Goal: Obtain resource: Download file/media

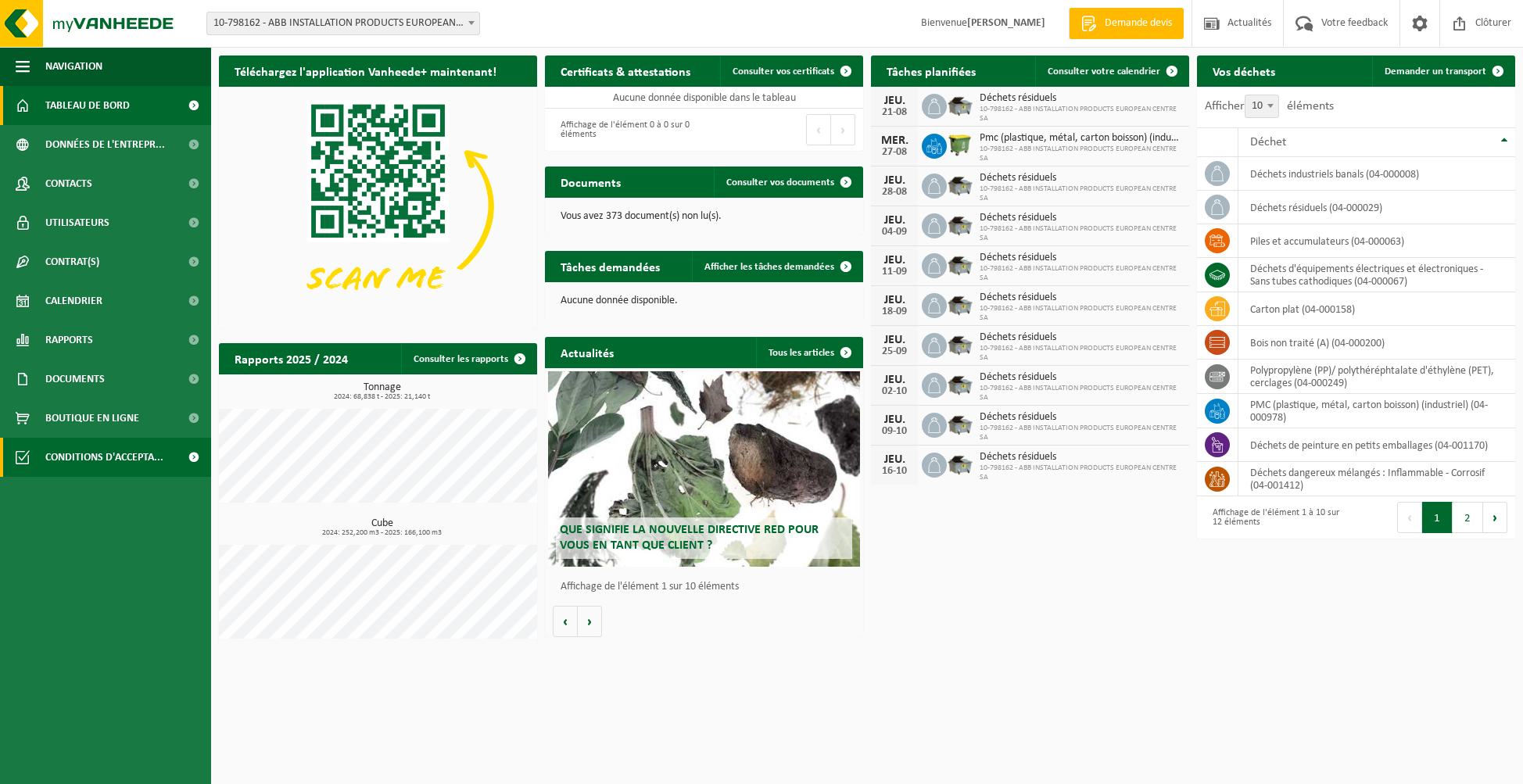
click at [108, 456] on span "Conditions d'accepta..." at bounding box center [104, 457] width 118 height 39
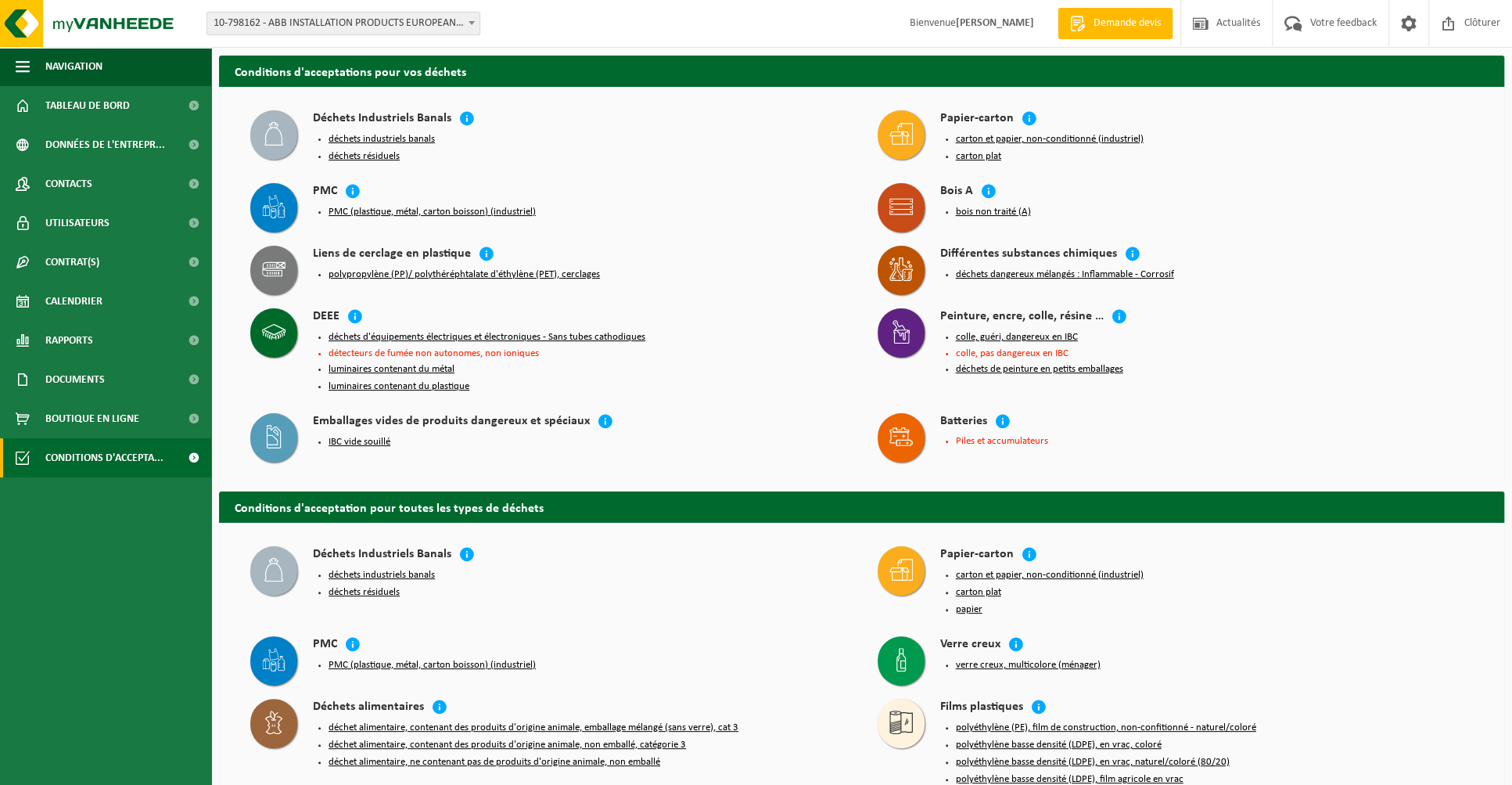
click at [1064, 137] on button "carton et papier, non-conditionné (industriel)" at bounding box center [1050, 139] width 188 height 13
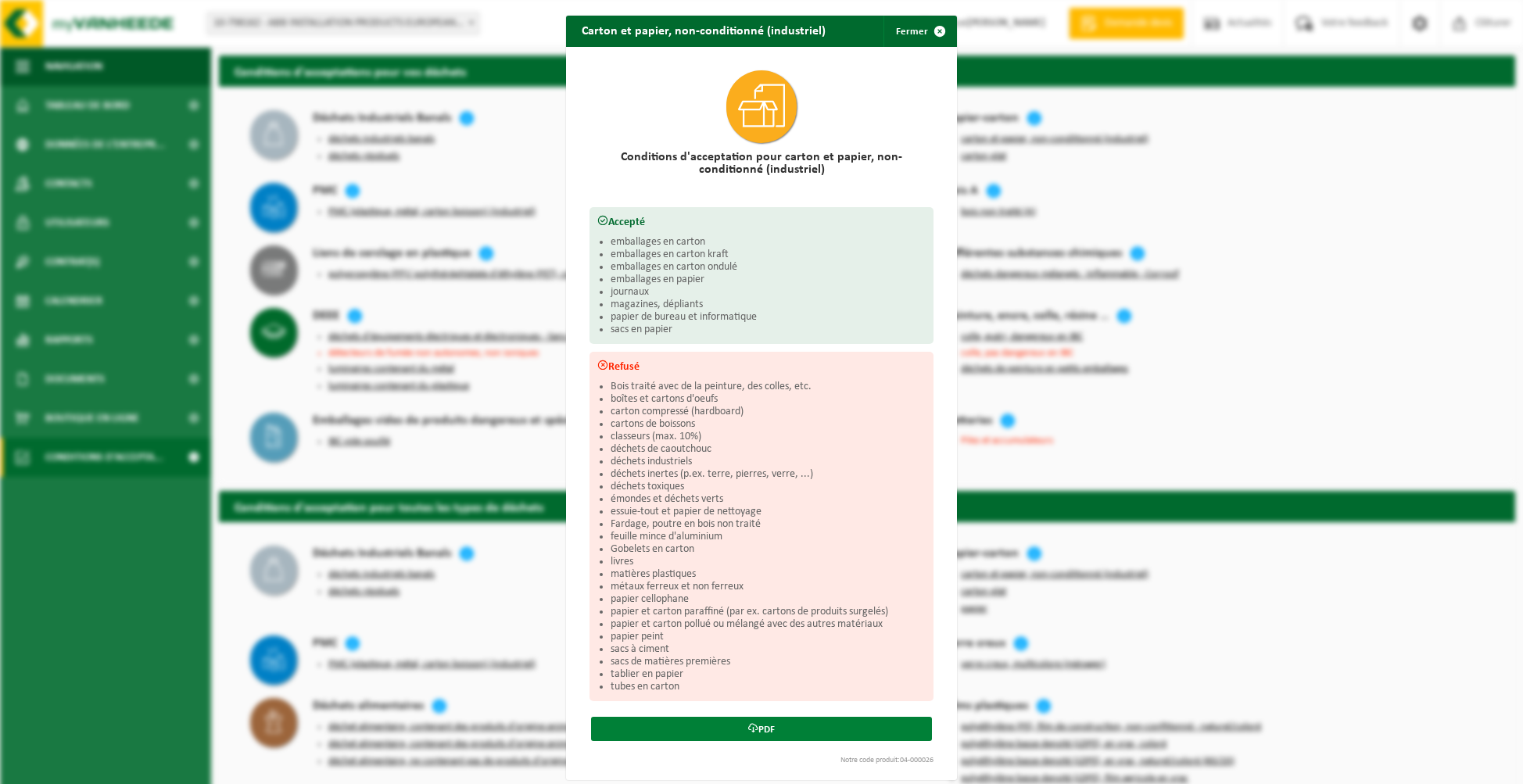
click at [768, 726] on link "PDF" at bounding box center [761, 729] width 341 height 24
click at [904, 31] on button "Fermer" at bounding box center [918, 31] width 72 height 31
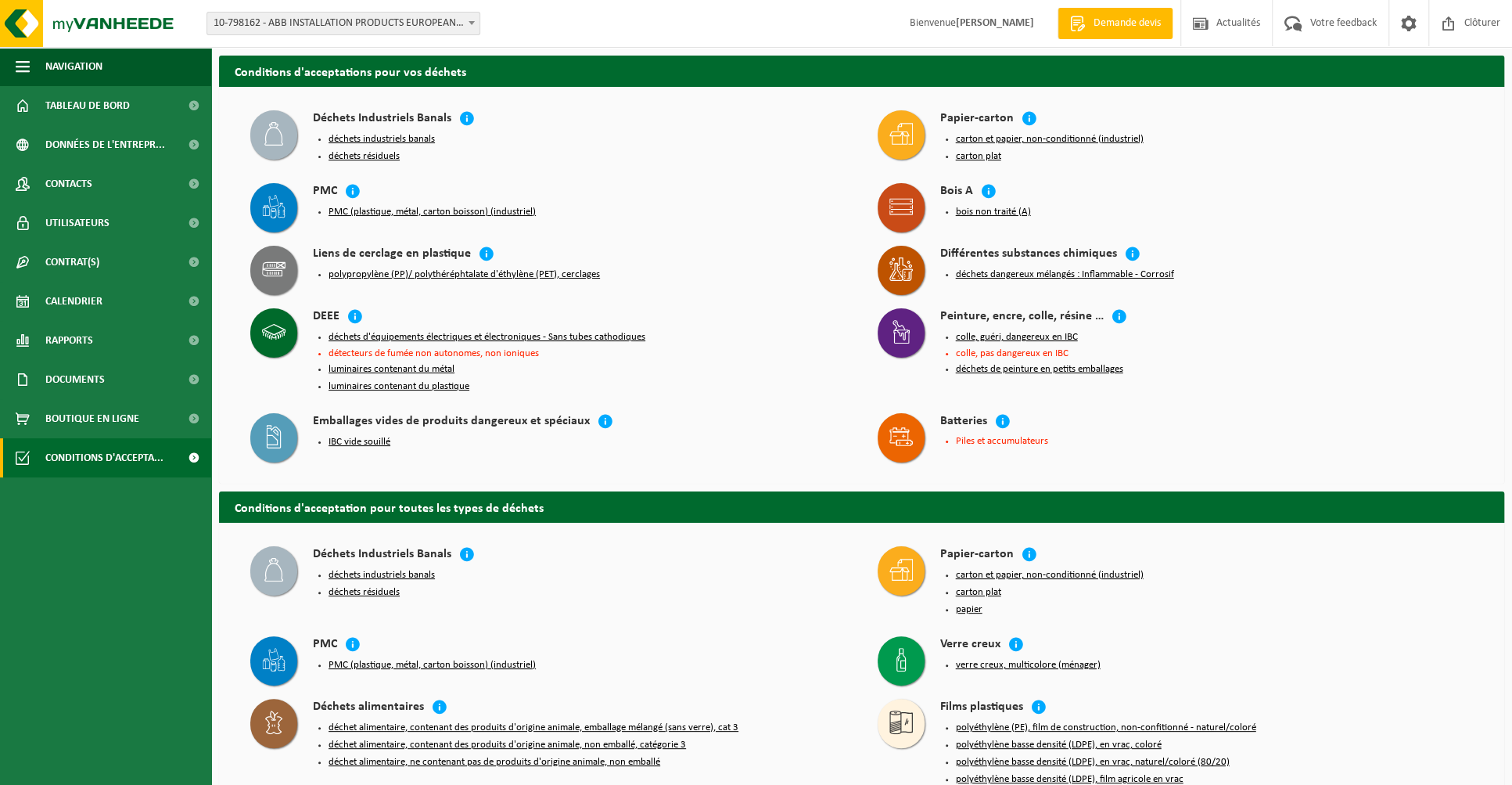
click at [990, 159] on button "carton plat" at bounding box center [979, 156] width 45 height 13
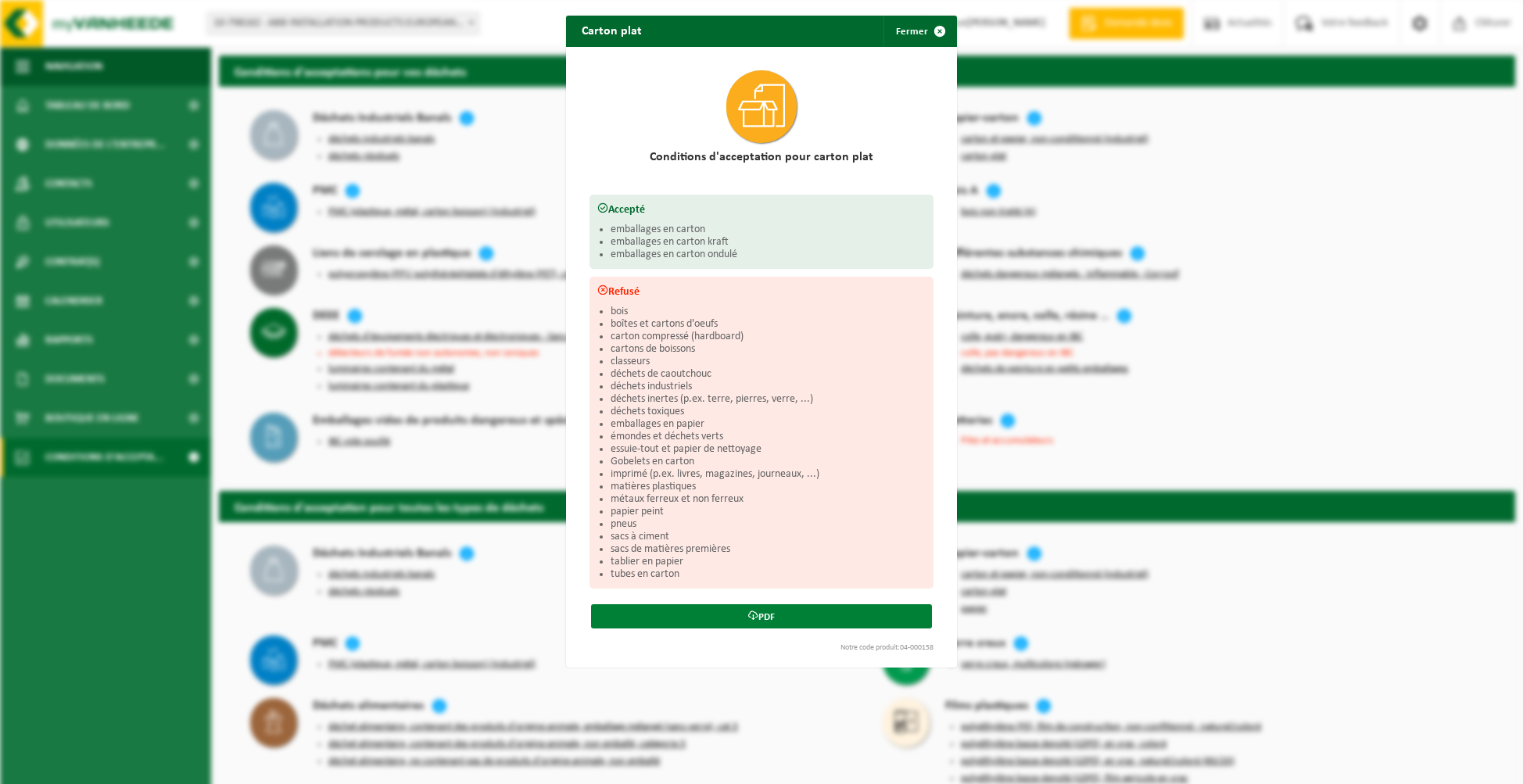
click at [748, 613] on icon at bounding box center [753, 615] width 10 height 10
click at [913, 31] on button "Fermer" at bounding box center [918, 31] width 72 height 31
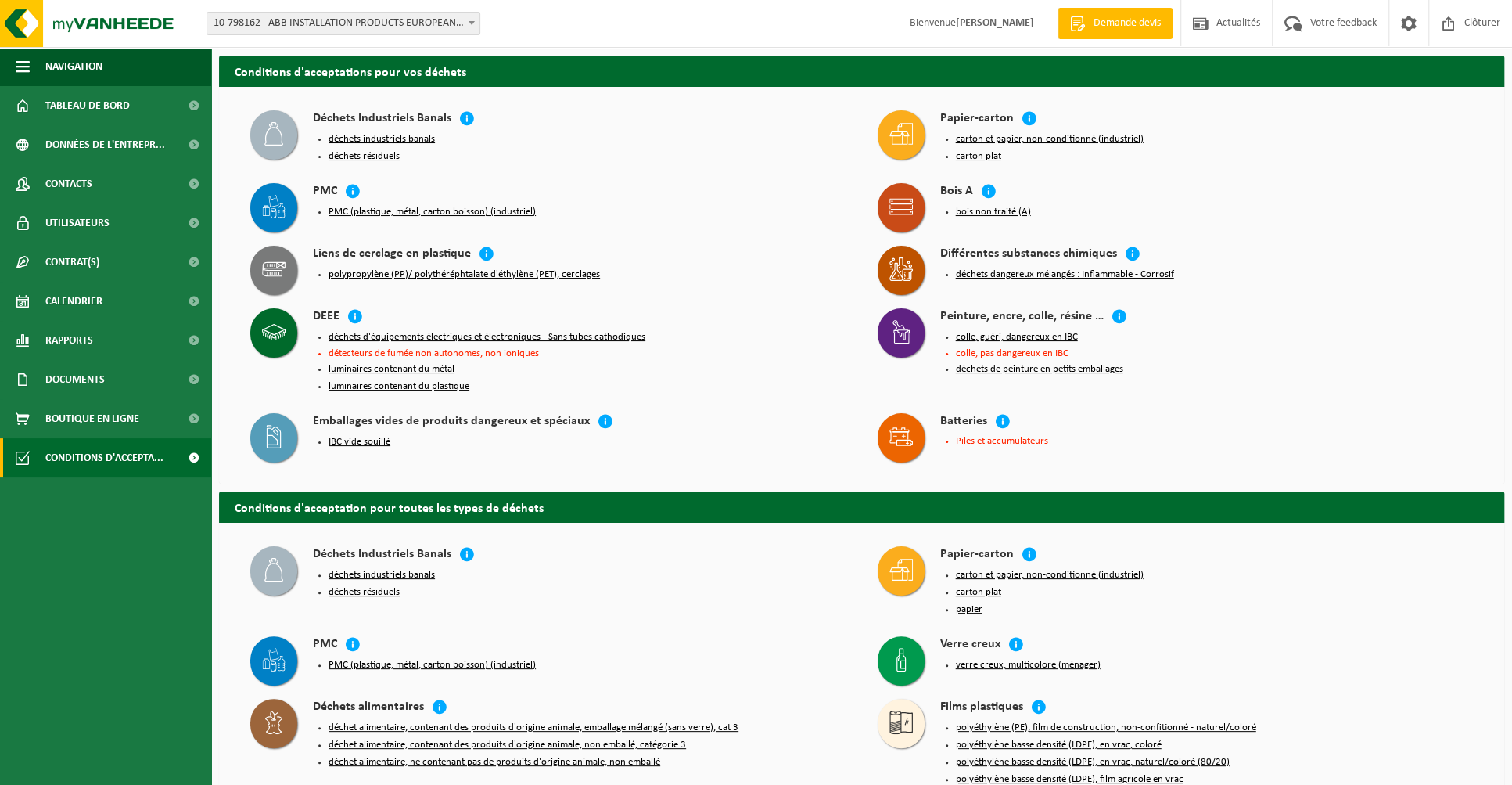
click at [993, 214] on button "bois non traité (A)" at bounding box center [993, 212] width 75 height 13
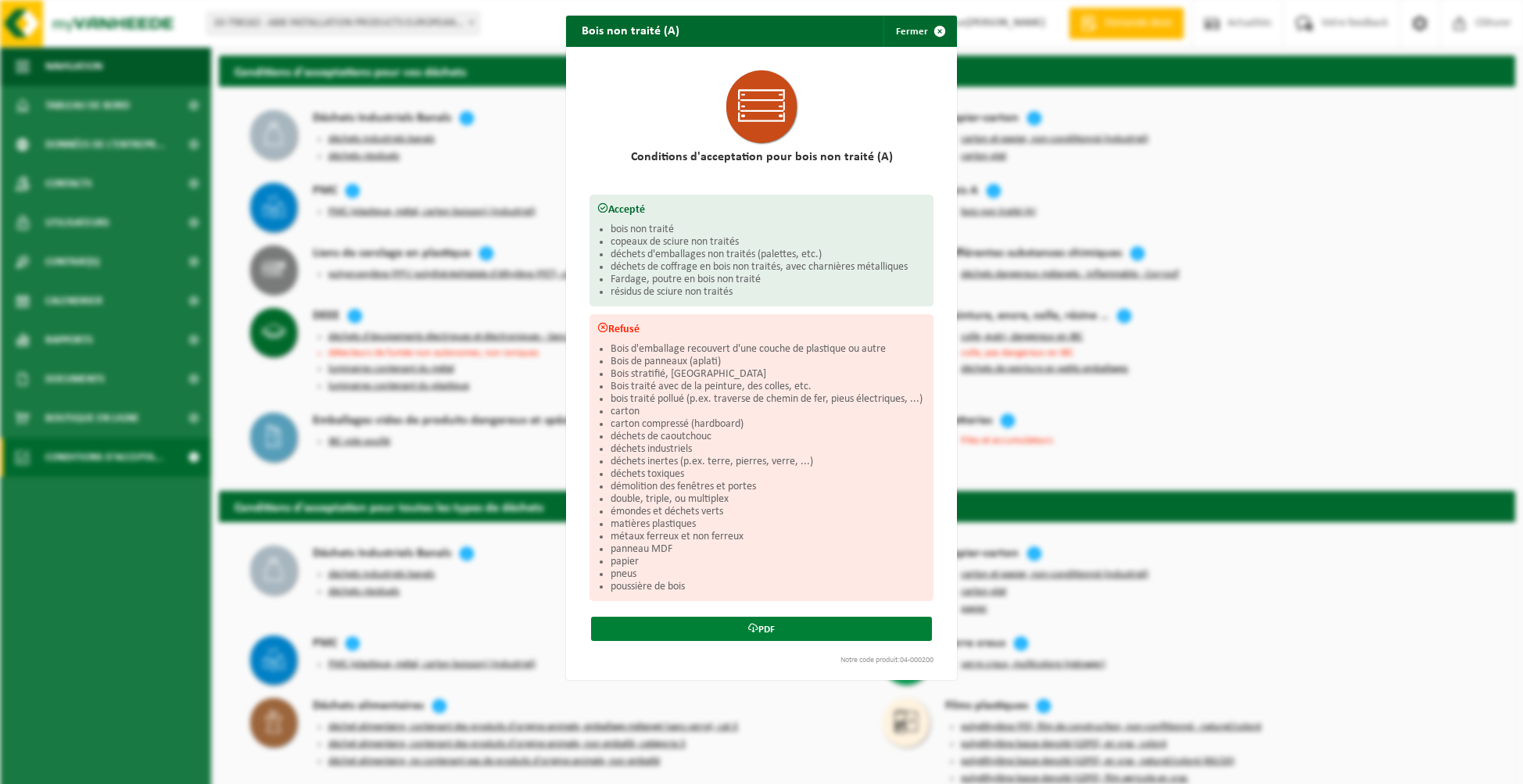
click at [753, 623] on link "PDF" at bounding box center [761, 629] width 341 height 24
click at [904, 34] on button "Fermer" at bounding box center [918, 31] width 72 height 31
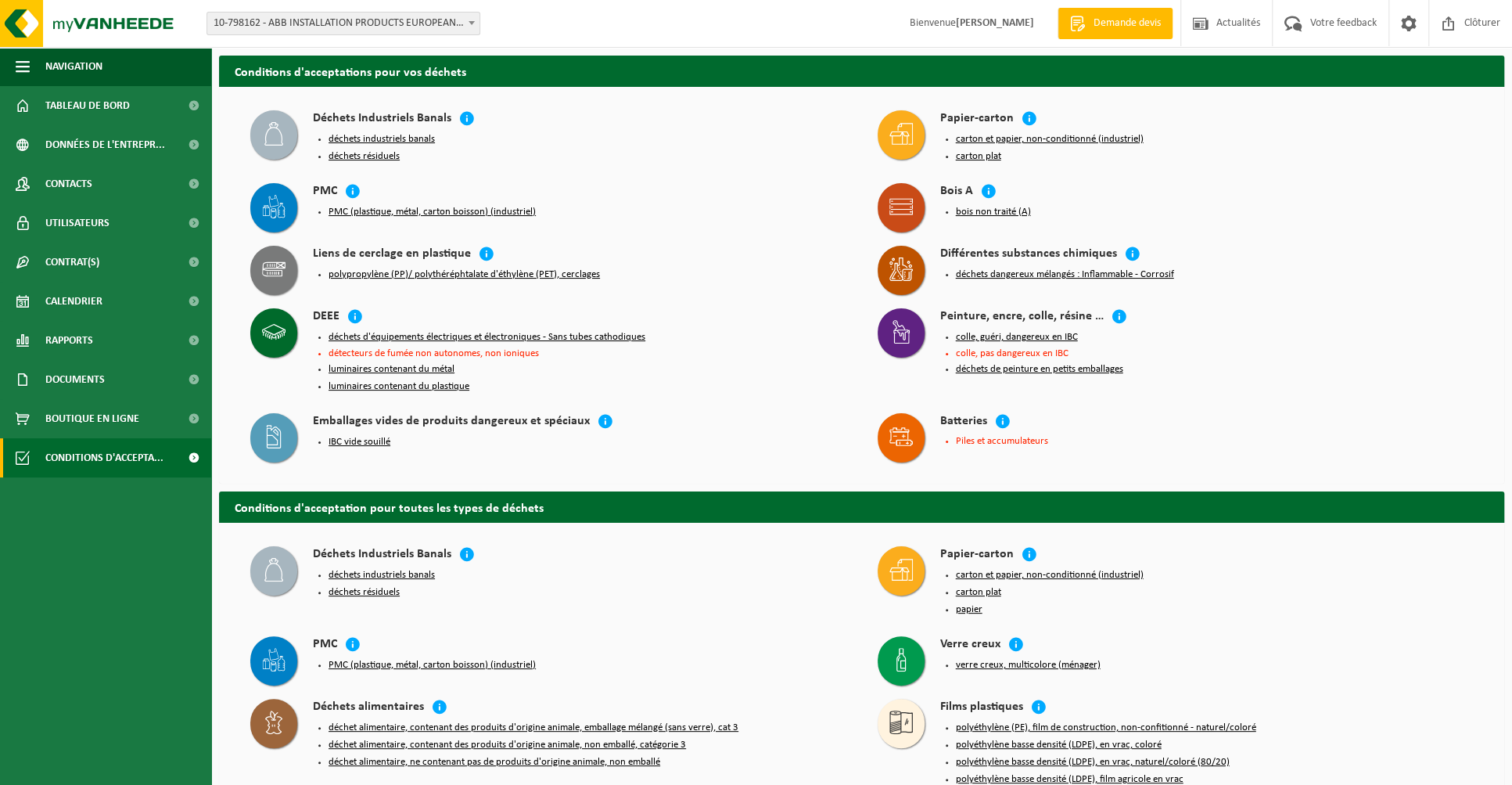
click at [454, 210] on button "PMC (plastique, métal, carton boisson) (industriel)" at bounding box center [432, 212] width 207 height 13
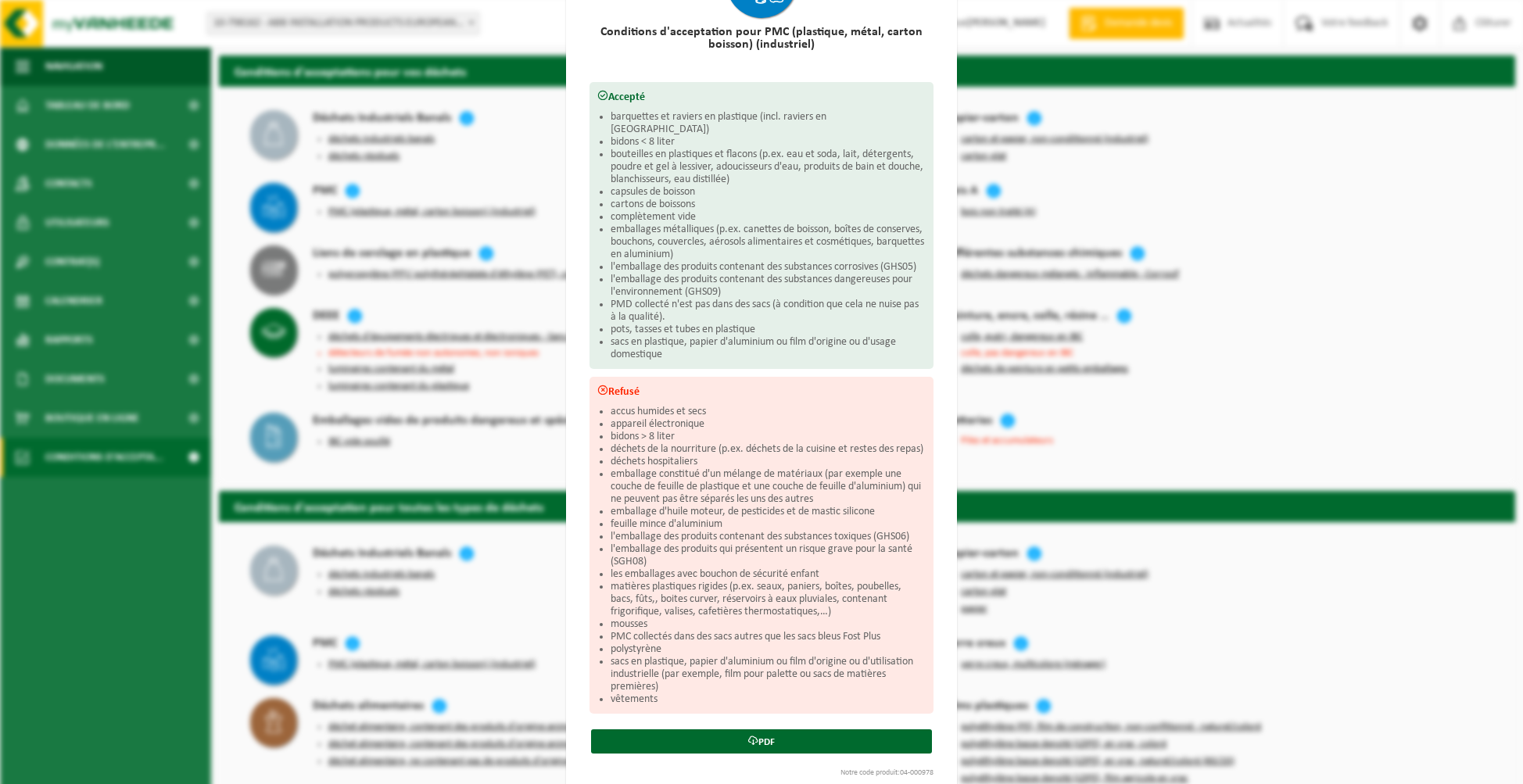
scroll to position [146, 0]
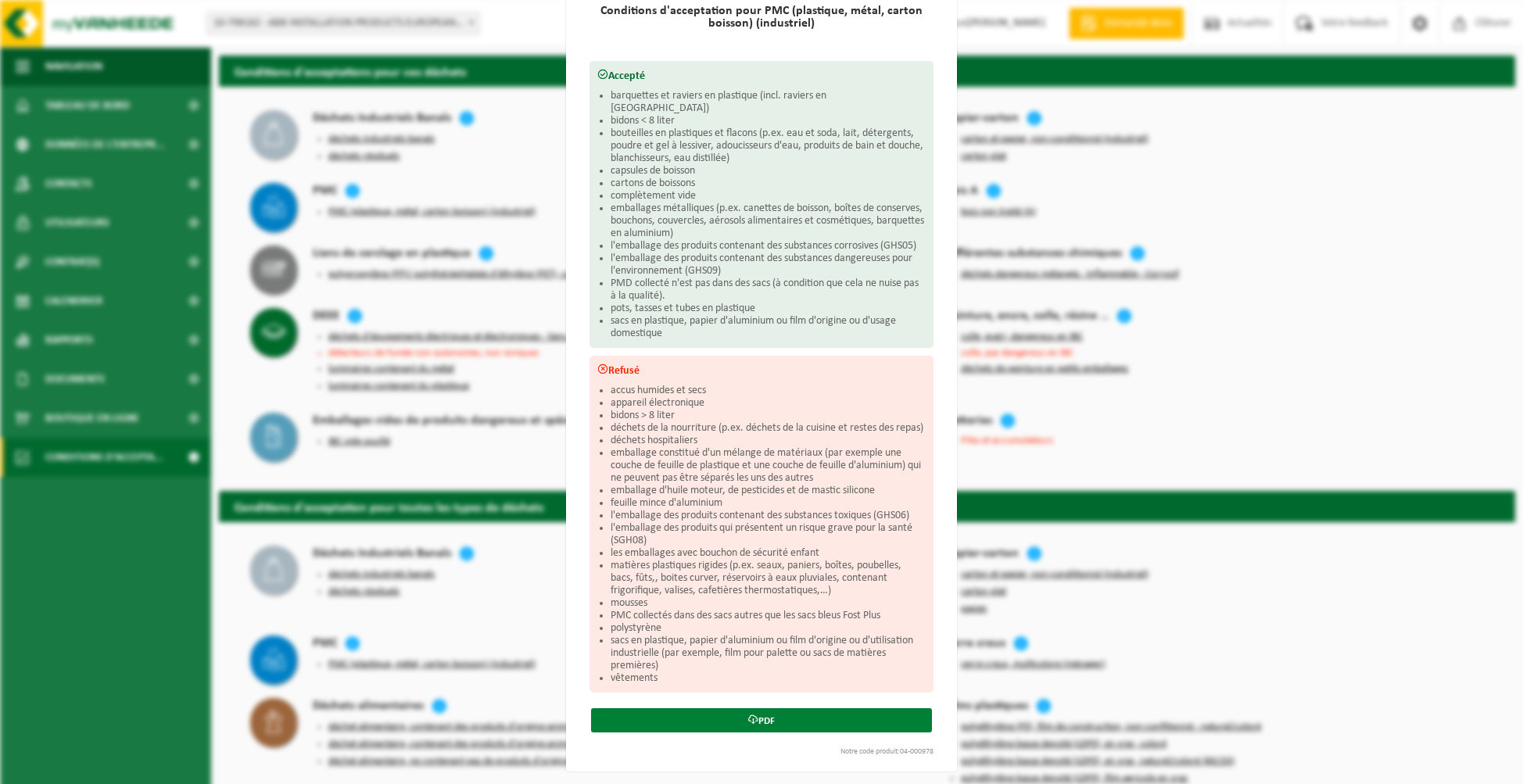
click at [760, 715] on link "PDF" at bounding box center [761, 720] width 341 height 24
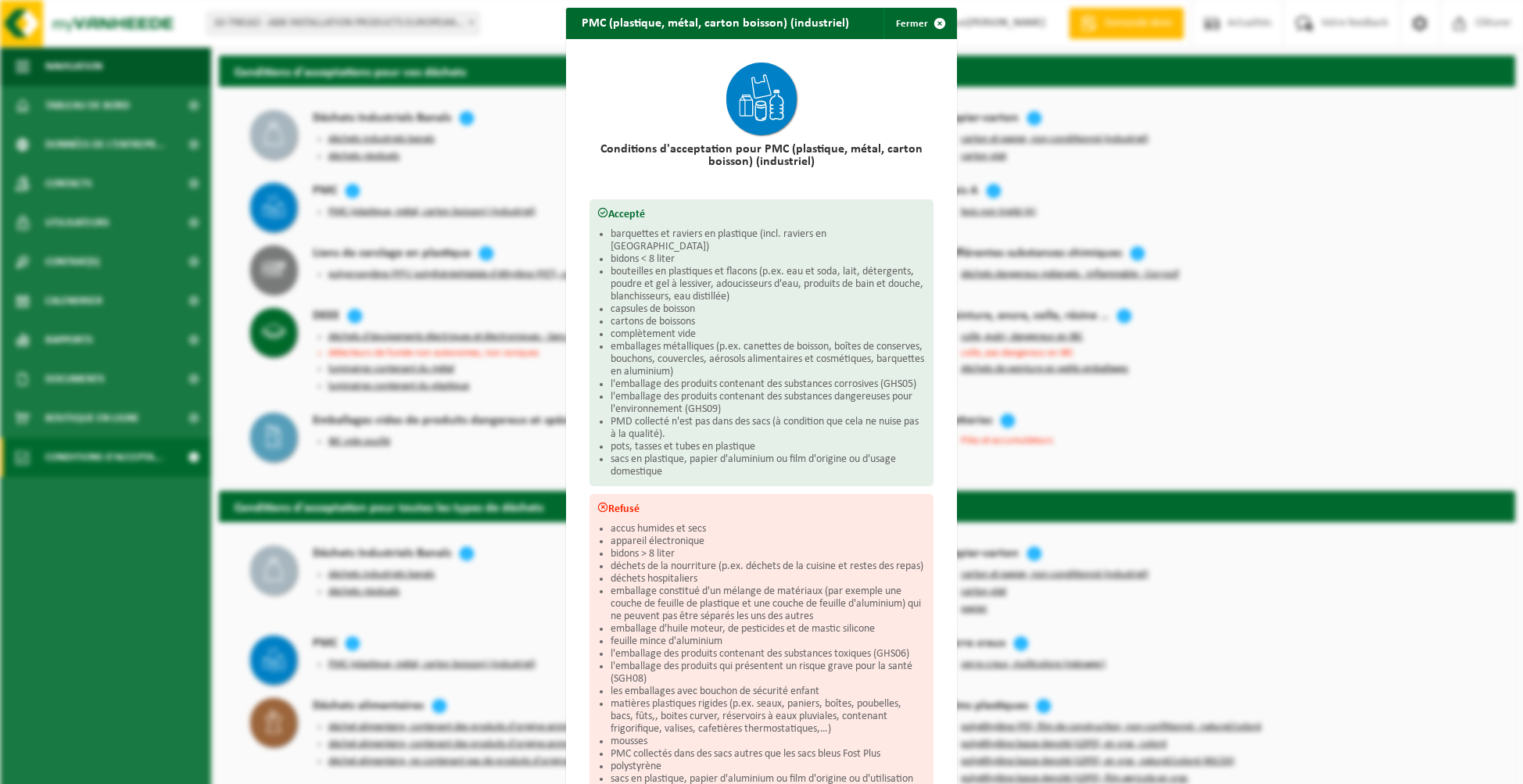
scroll to position [0, 0]
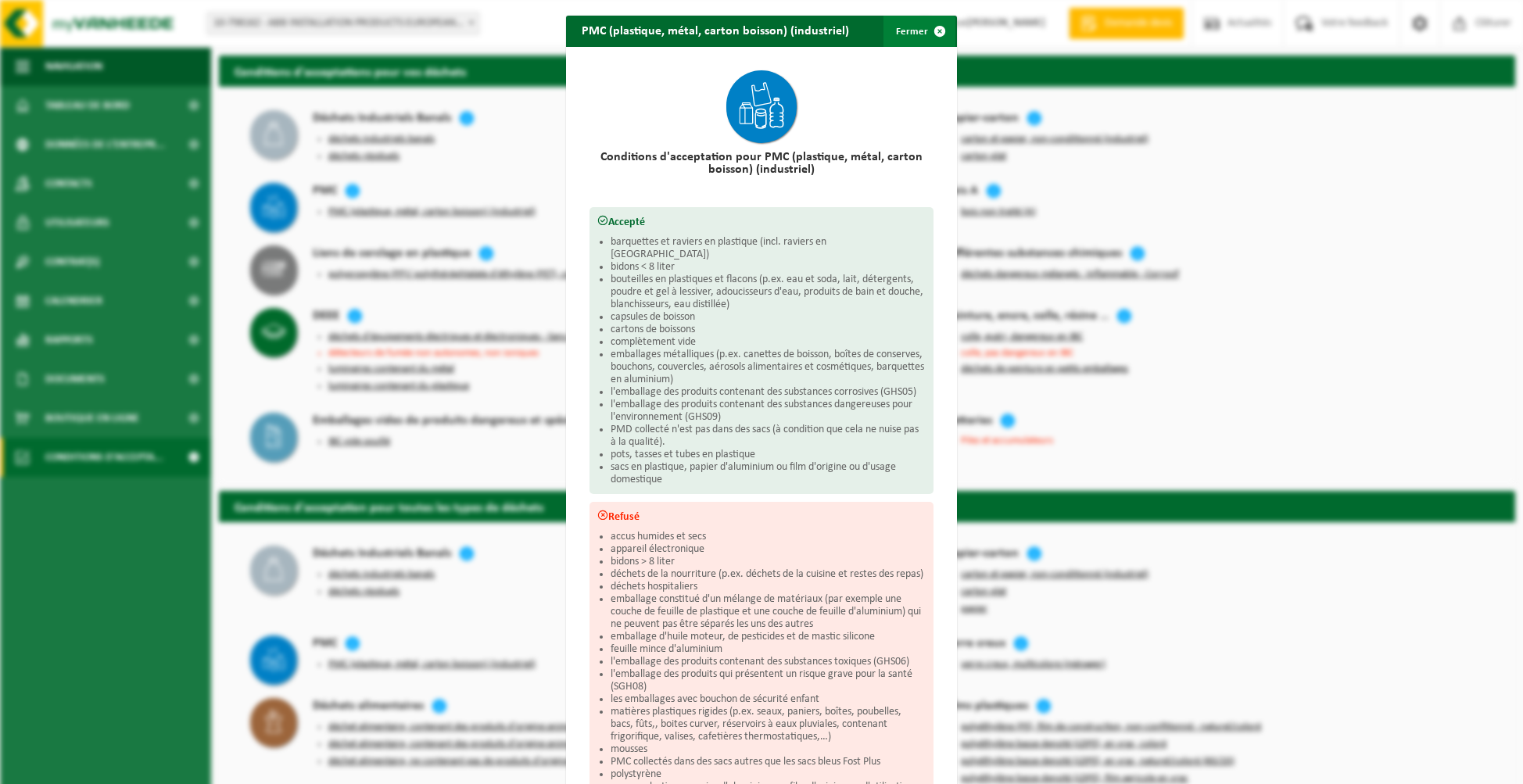
click at [899, 32] on button "Fermer" at bounding box center [918, 31] width 72 height 31
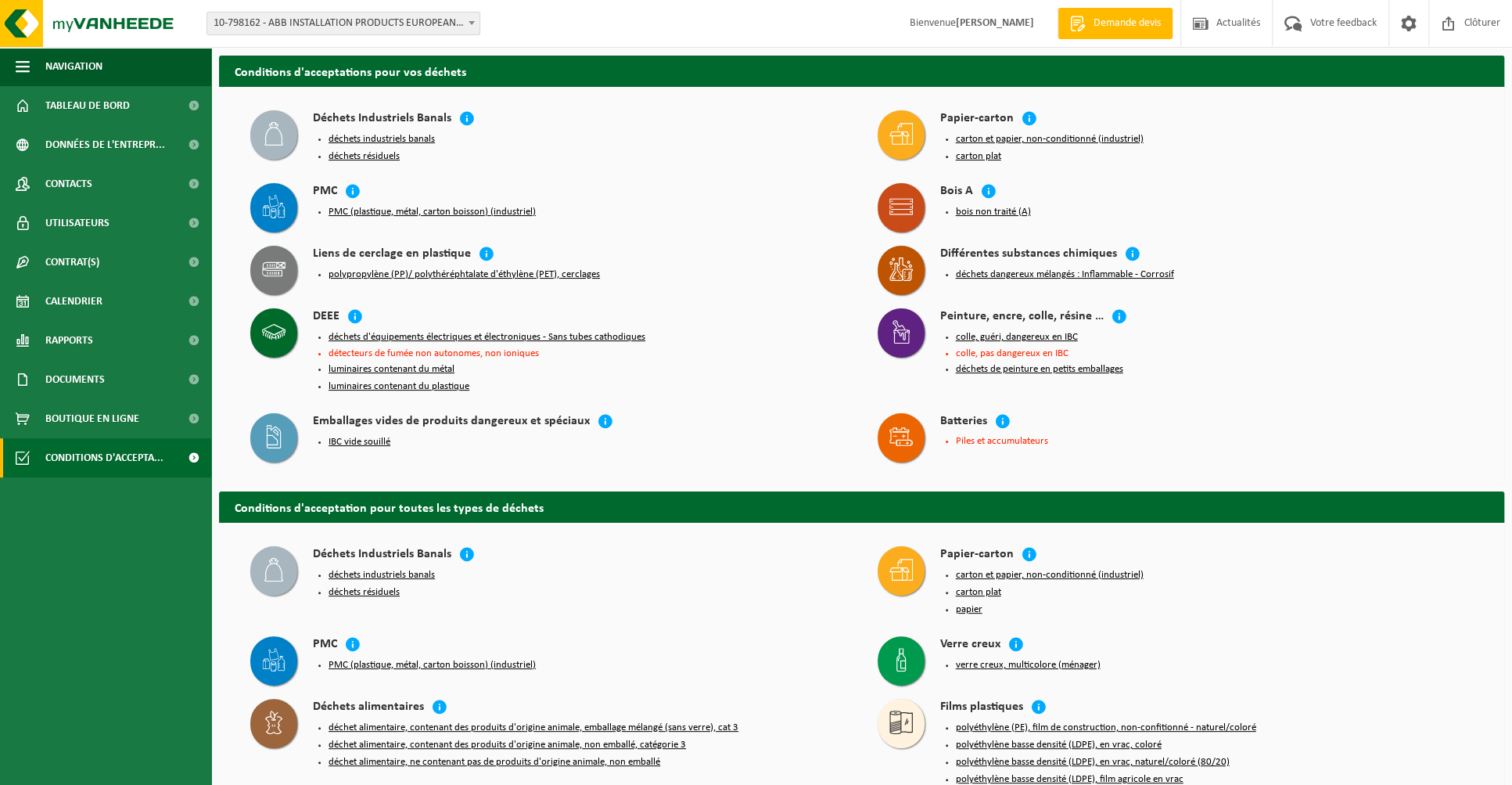
click at [366, 157] on button "déchets résiduels" at bounding box center [364, 156] width 71 height 13
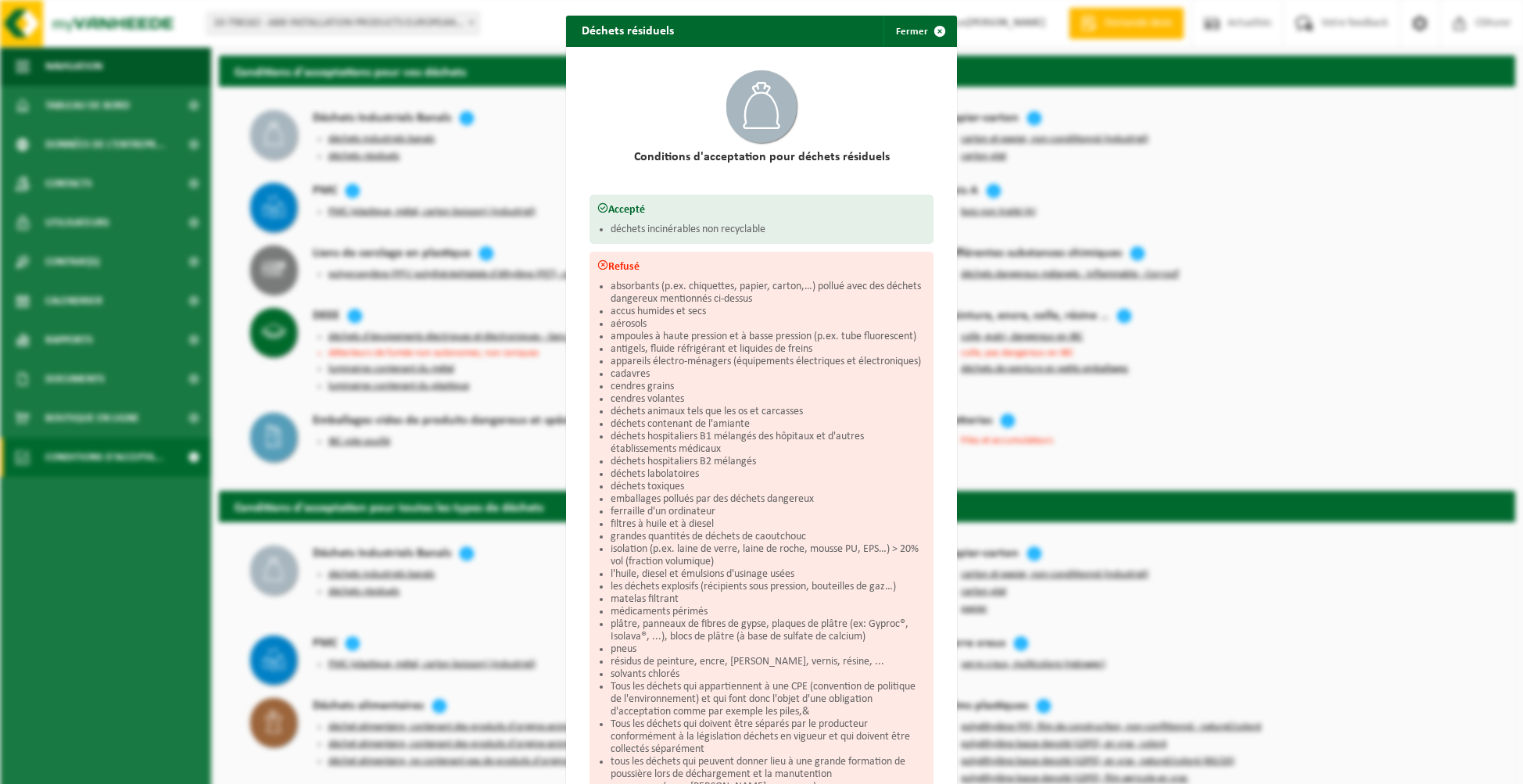
scroll to position [177, 0]
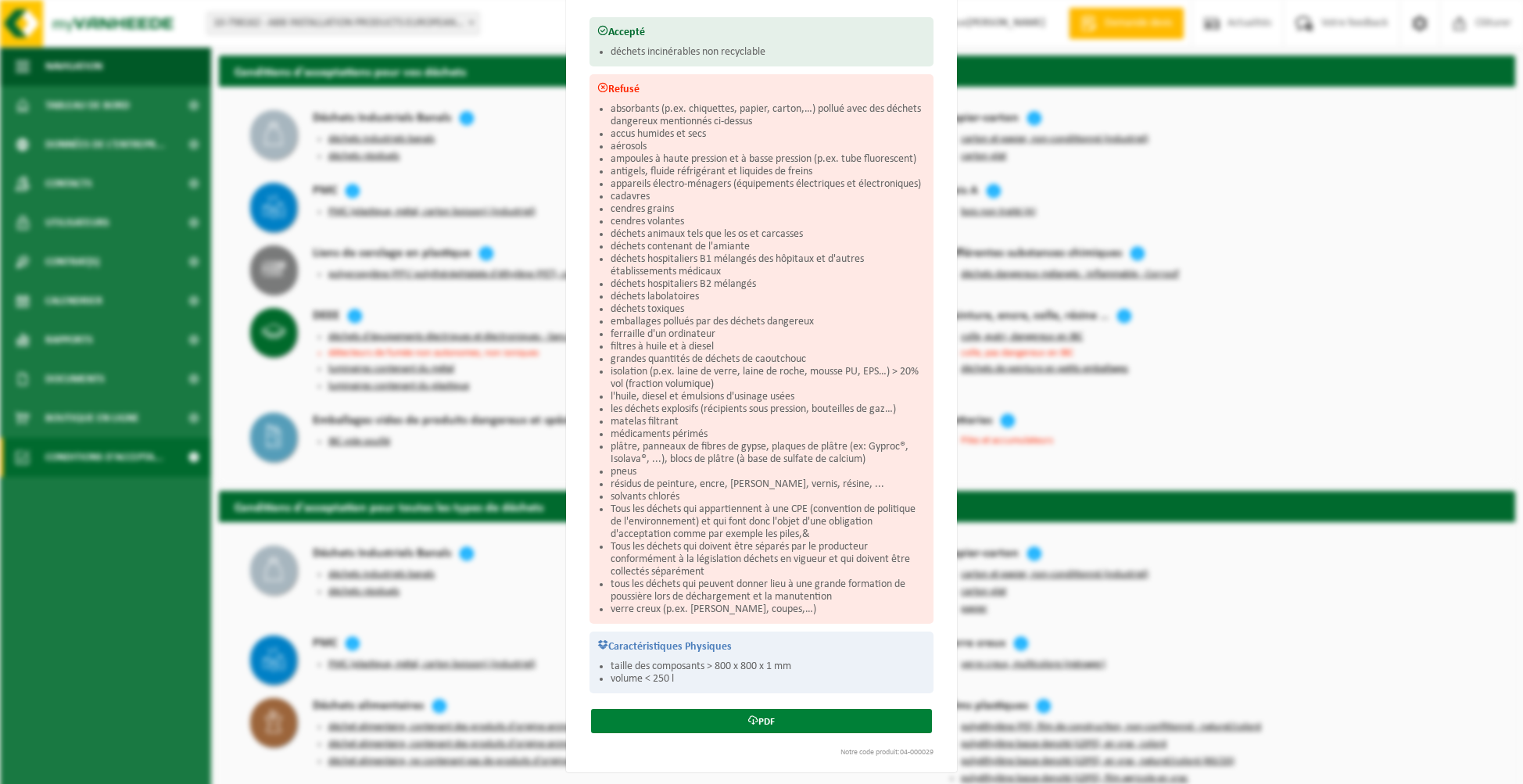
click at [762, 718] on link "PDF" at bounding box center [761, 721] width 341 height 24
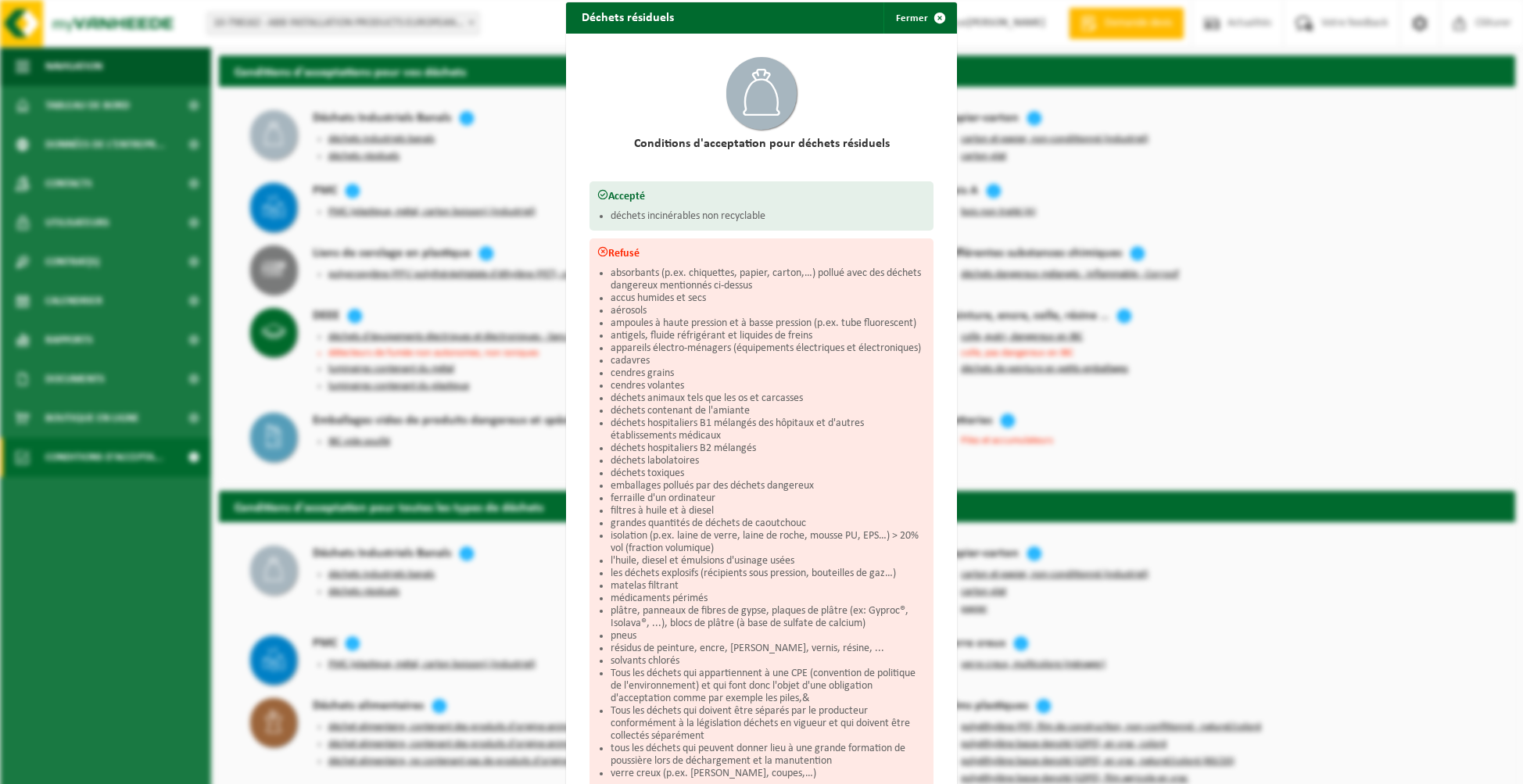
scroll to position [0, 0]
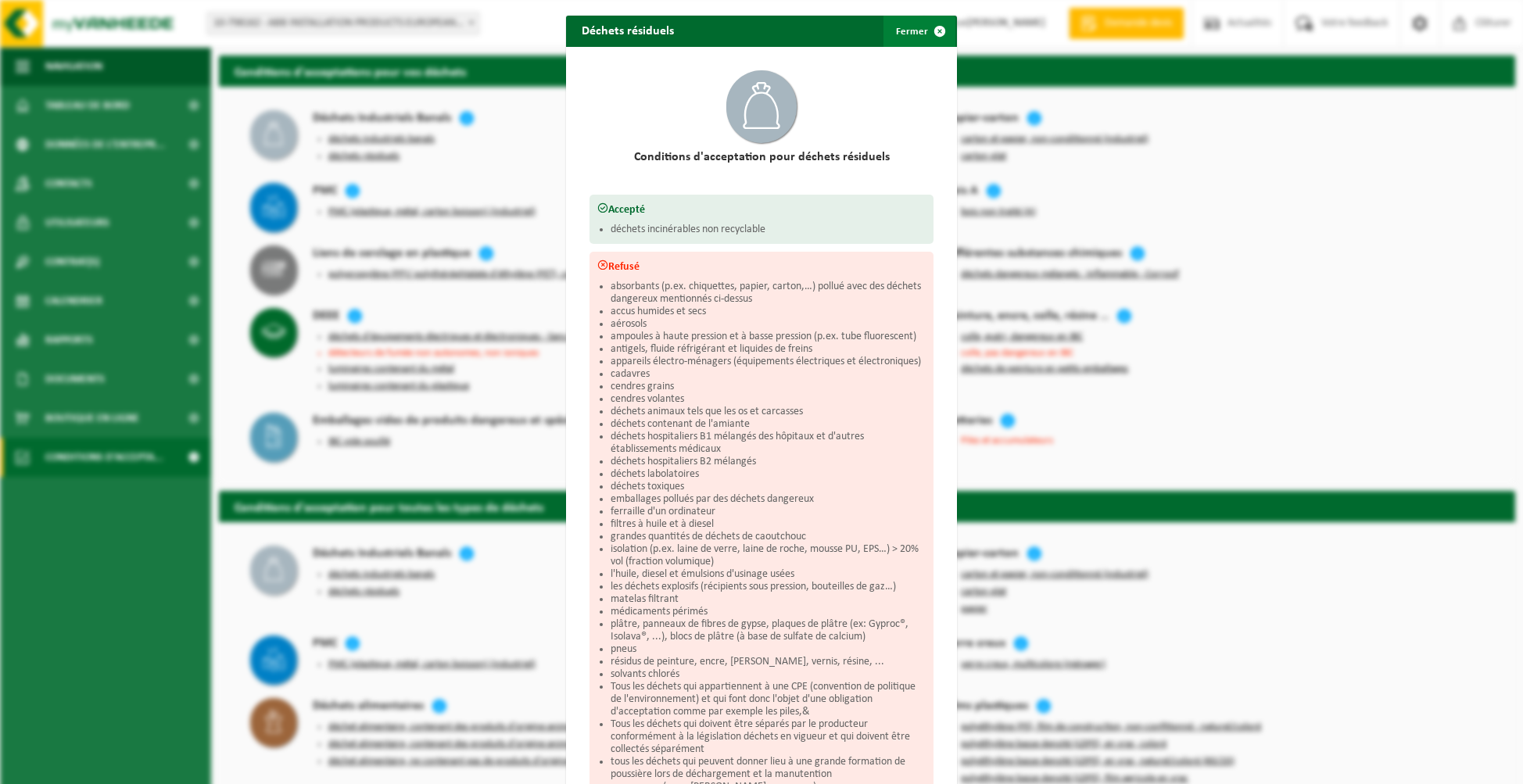
click at [908, 31] on button "Fermer" at bounding box center [918, 31] width 72 height 31
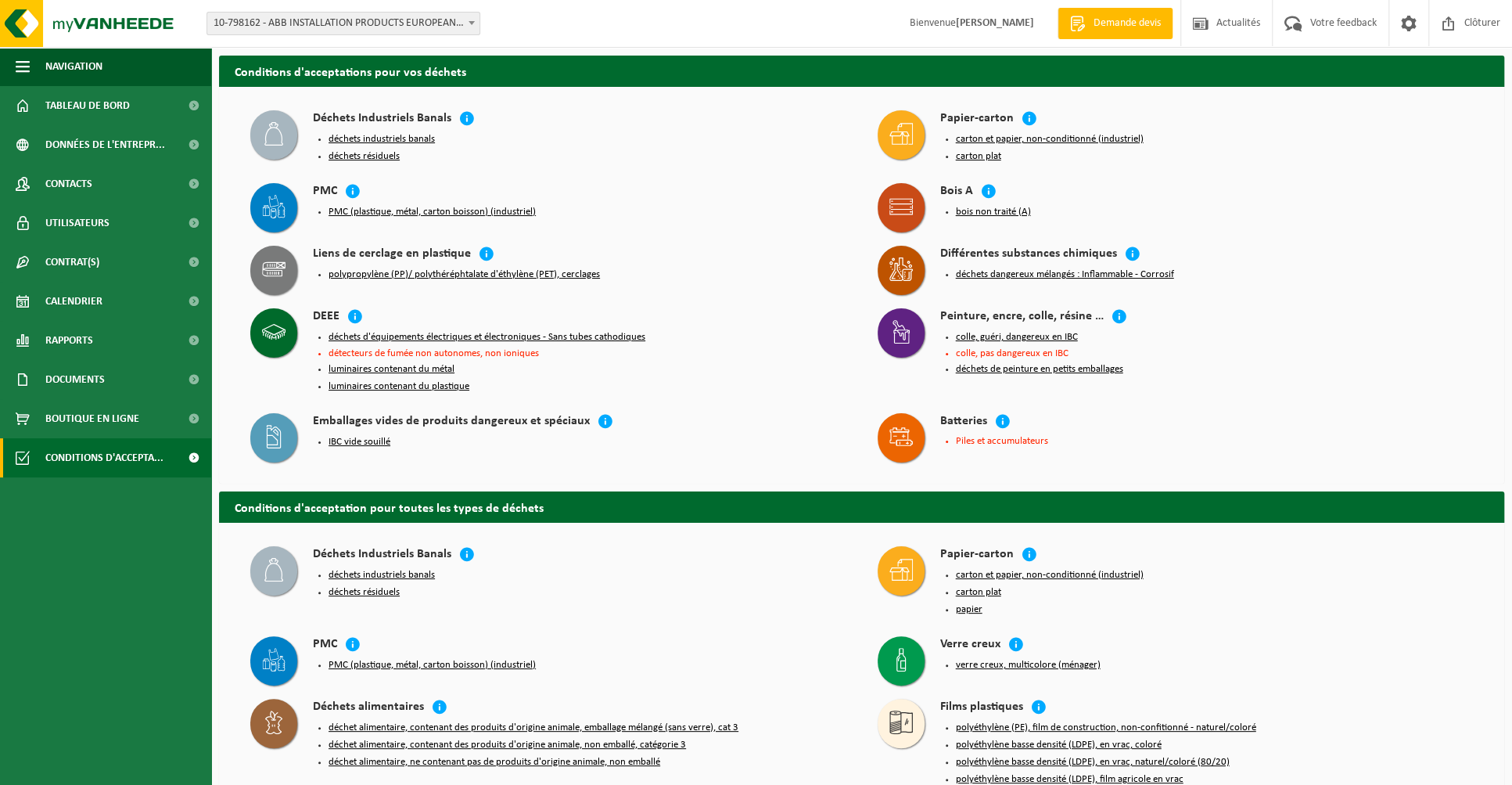
click at [483, 334] on button "déchets d'équipements électriques et électroniques - Sans tubes cathodiques" at bounding box center [487, 338] width 317 height 13
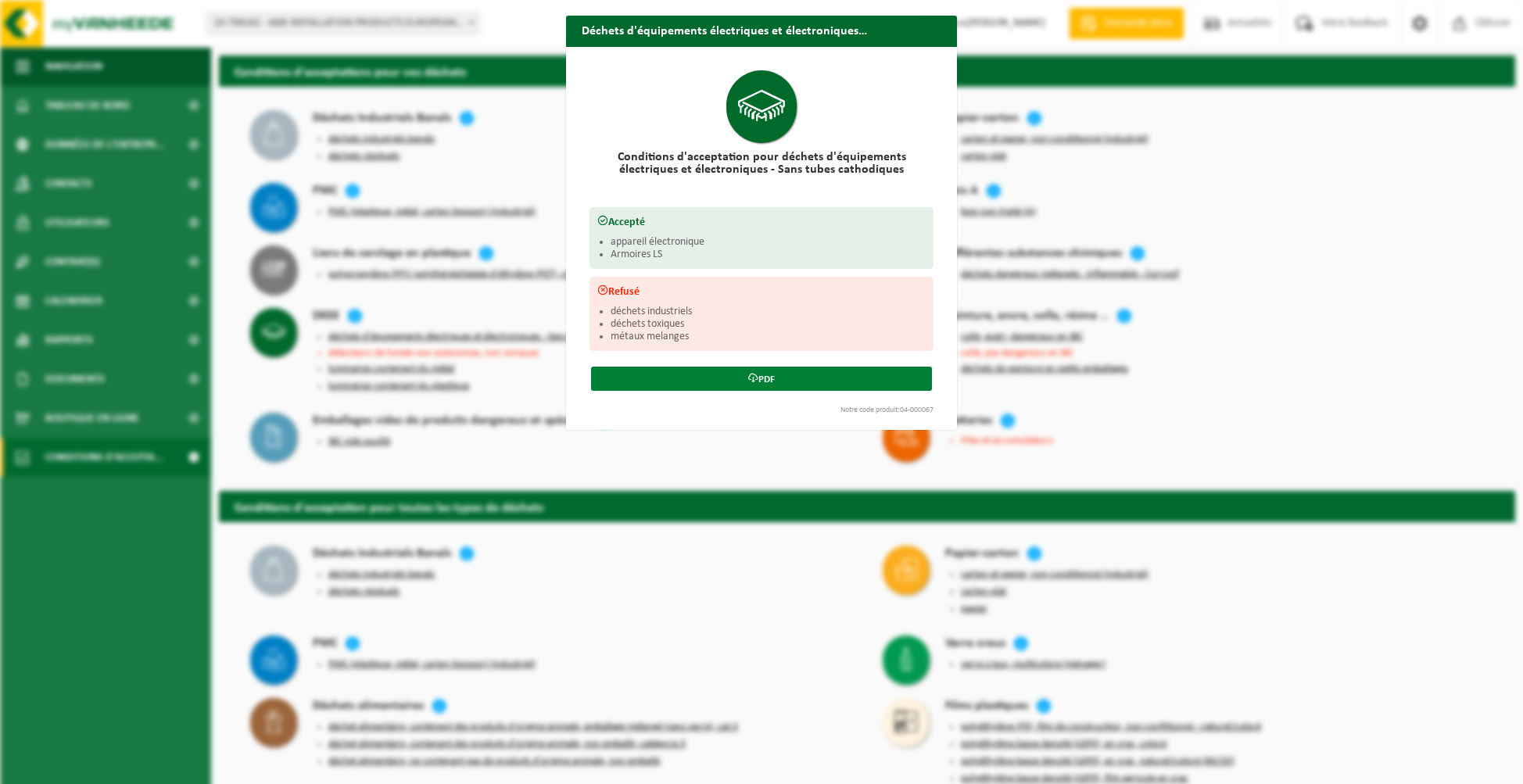
click at [698, 377] on link "PDF" at bounding box center [761, 378] width 341 height 24
click at [902, 45] on button "Fermer" at bounding box center [918, 60] width 72 height 31
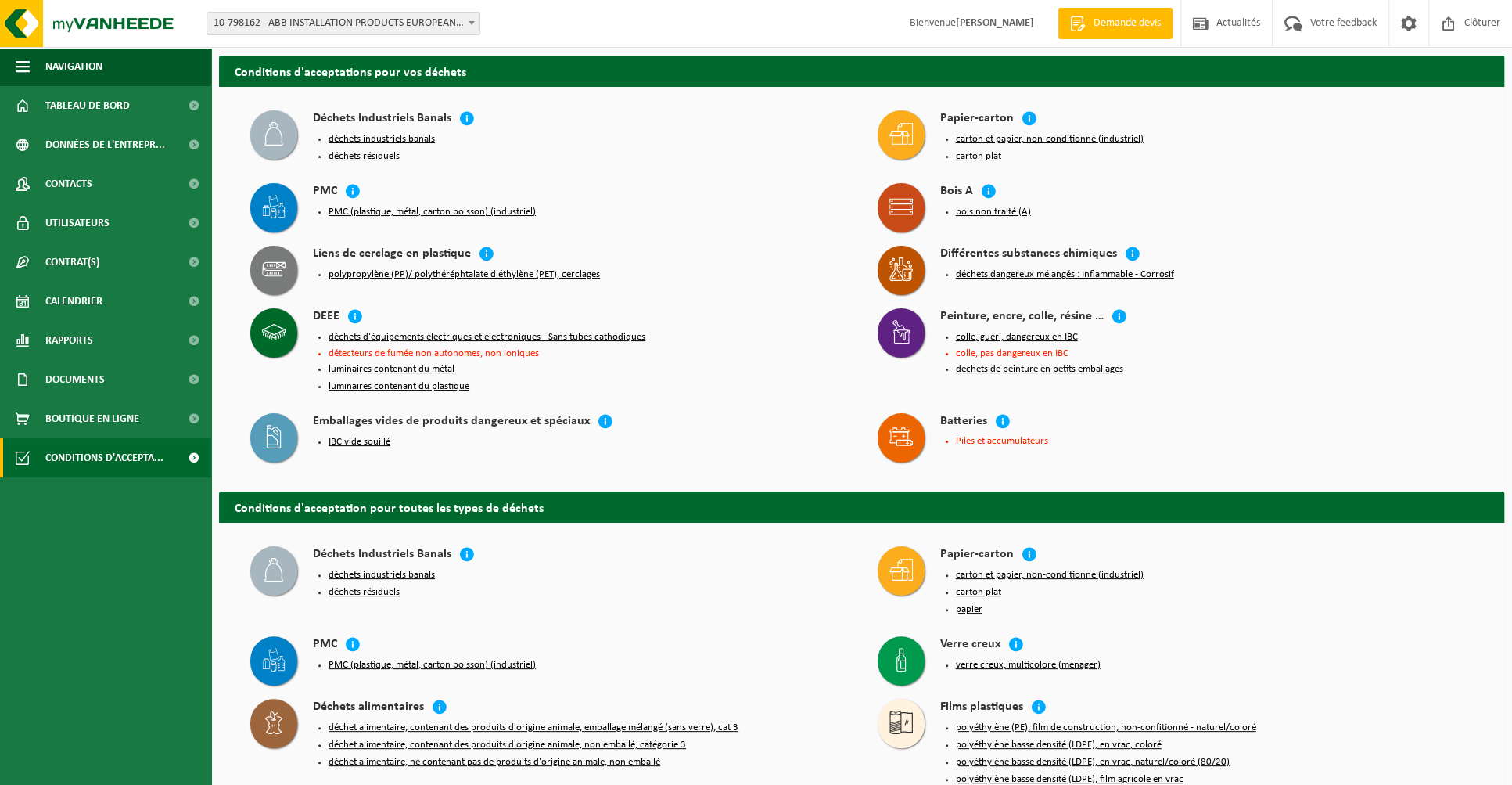
click at [374, 155] on button "déchets résiduels" at bounding box center [364, 156] width 71 height 13
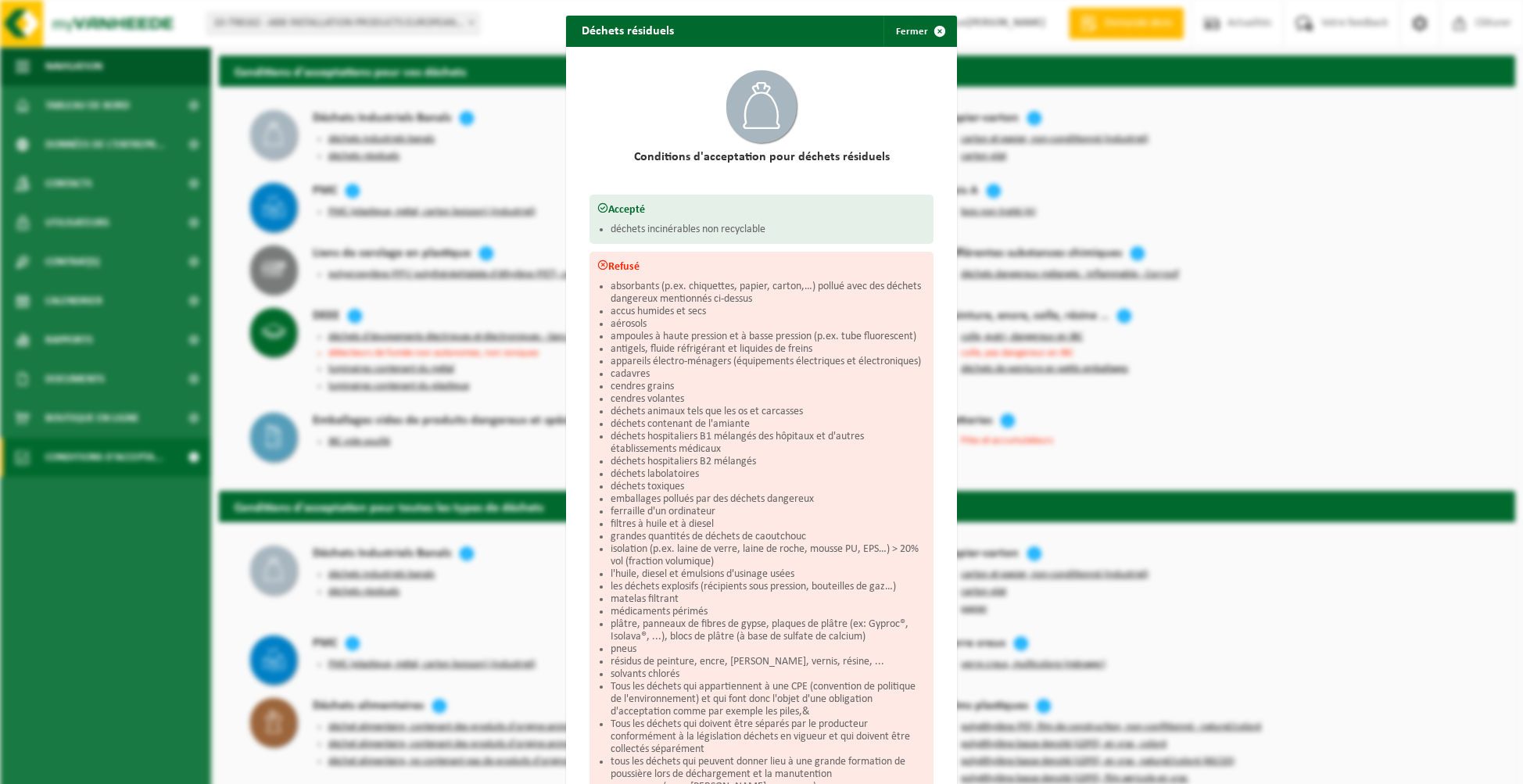
scroll to position [177, 0]
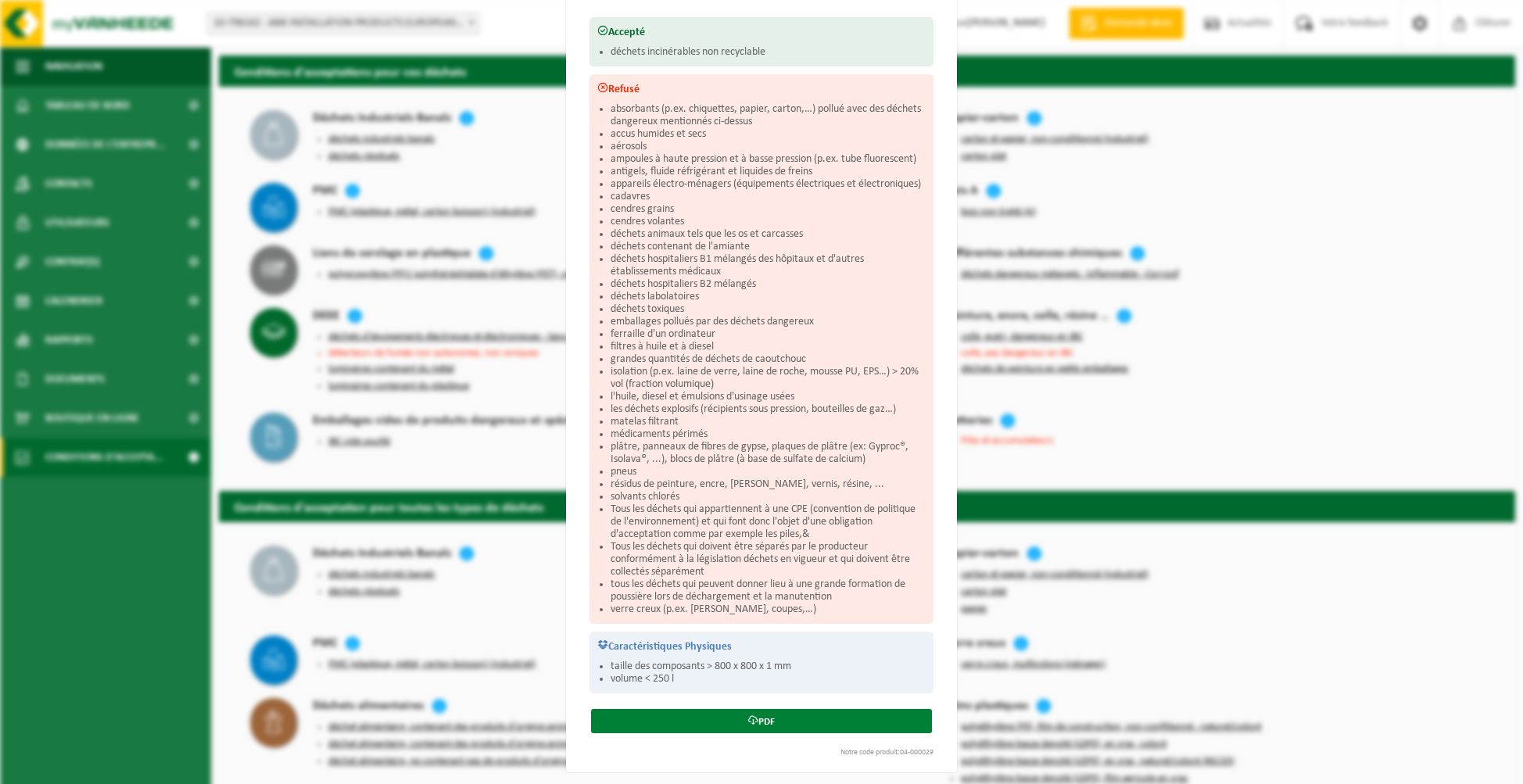
click at [780, 716] on link "PDF" at bounding box center [761, 721] width 341 height 24
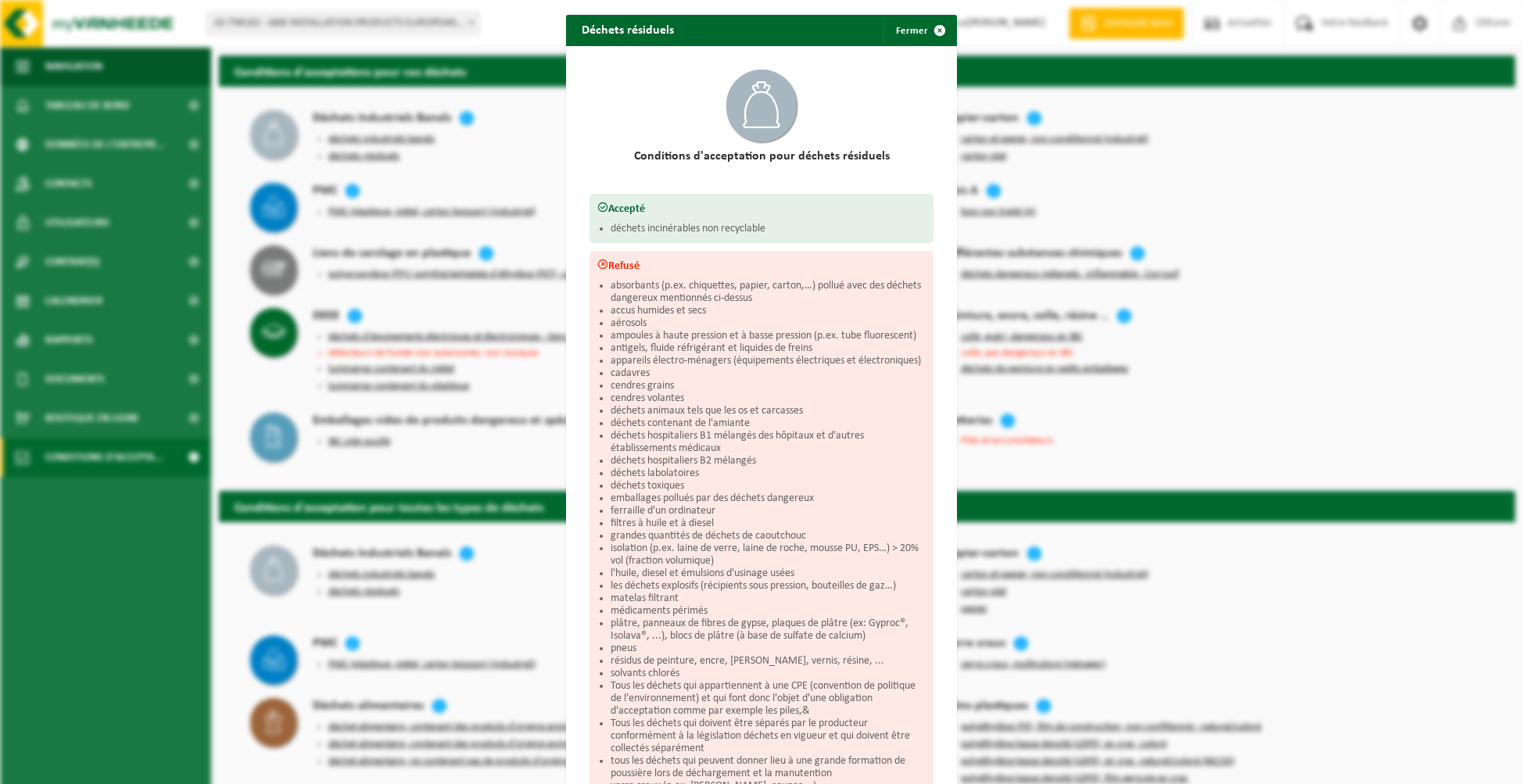
scroll to position [0, 0]
click at [913, 27] on button "Fermer" at bounding box center [918, 31] width 72 height 31
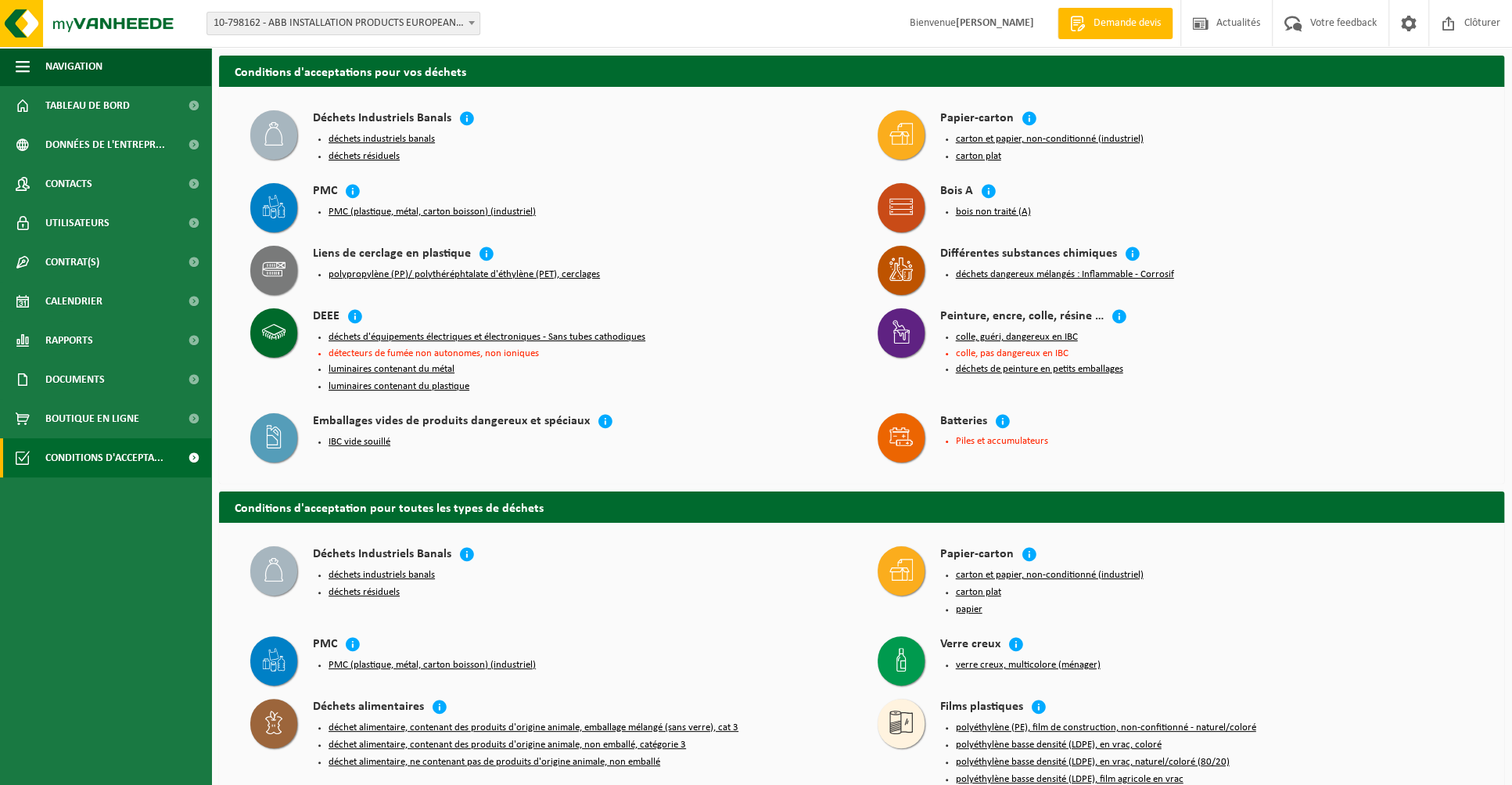
click at [406, 139] on button "déchets industriels banals" at bounding box center [382, 139] width 106 height 13
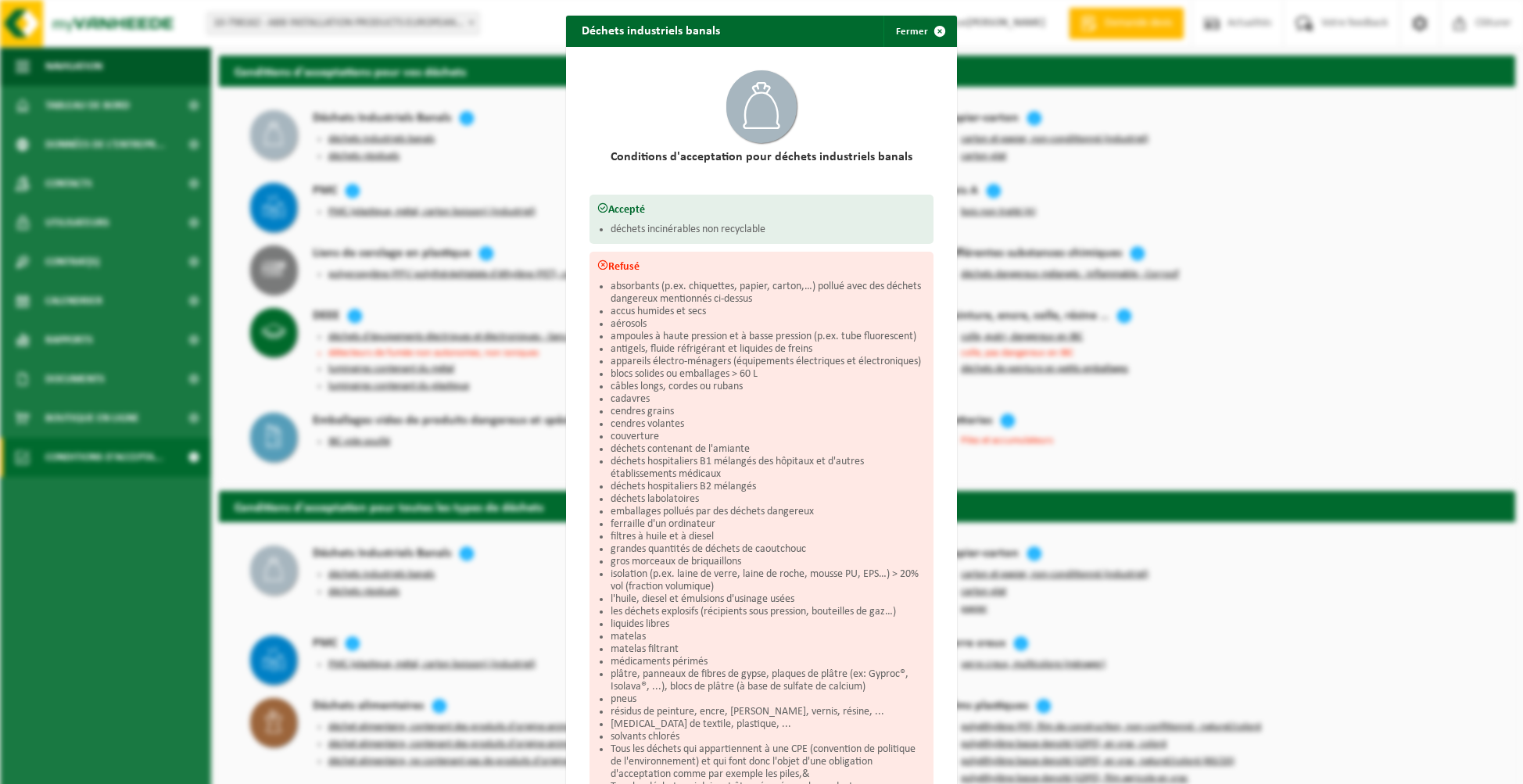
scroll to position [159, 0]
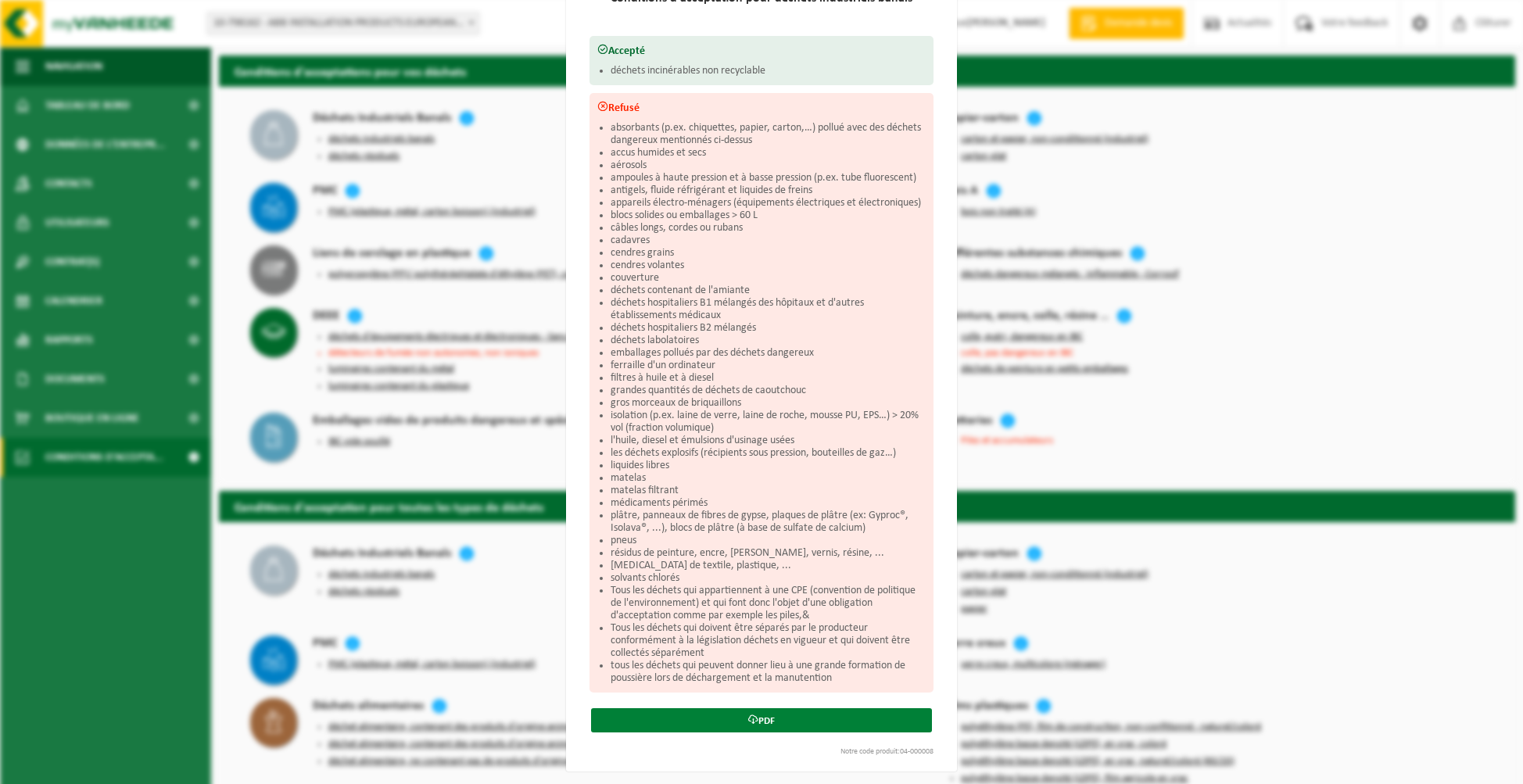
click at [770, 710] on link "PDF" at bounding box center [761, 720] width 341 height 24
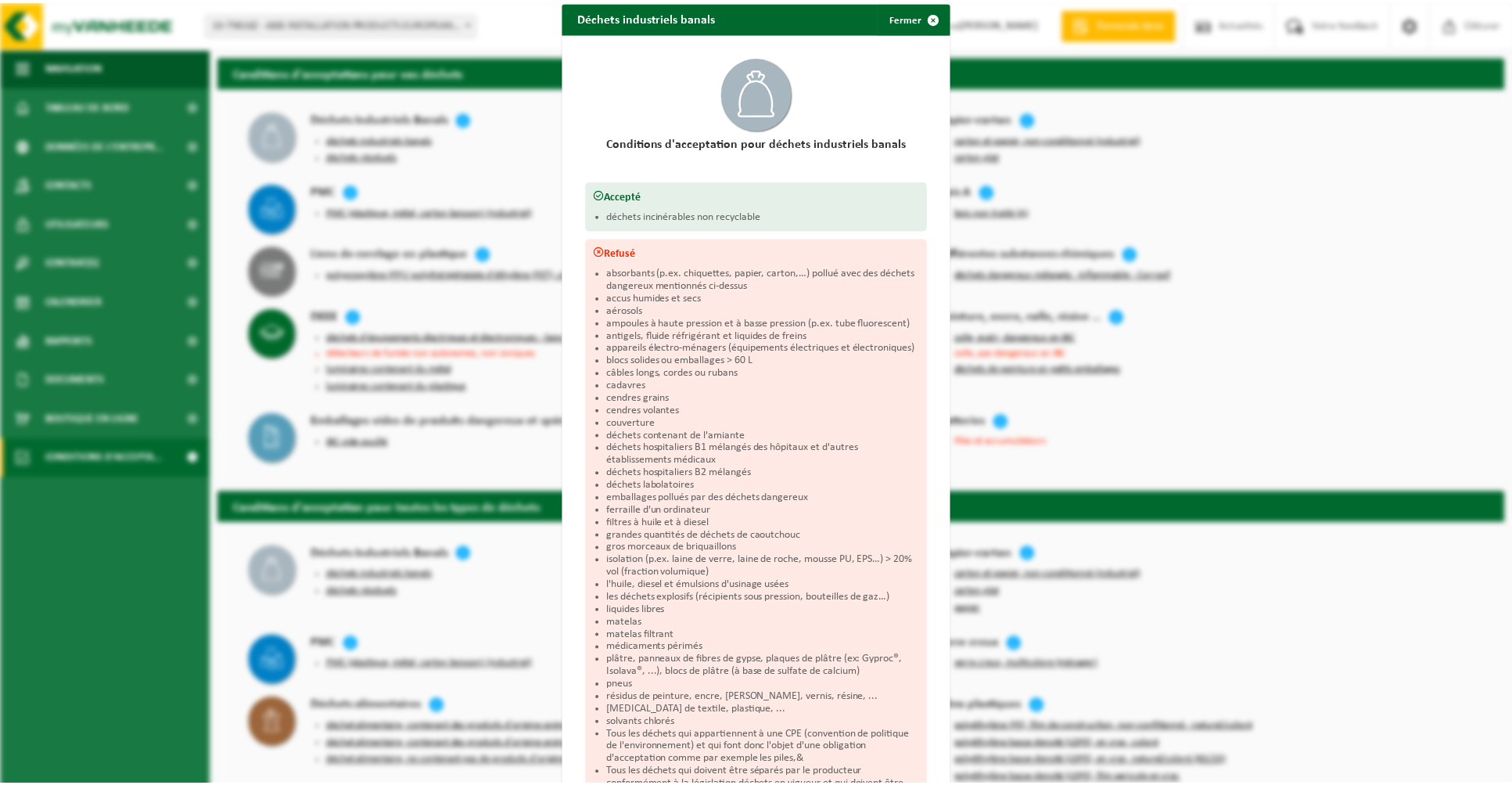
scroll to position [2, 0]
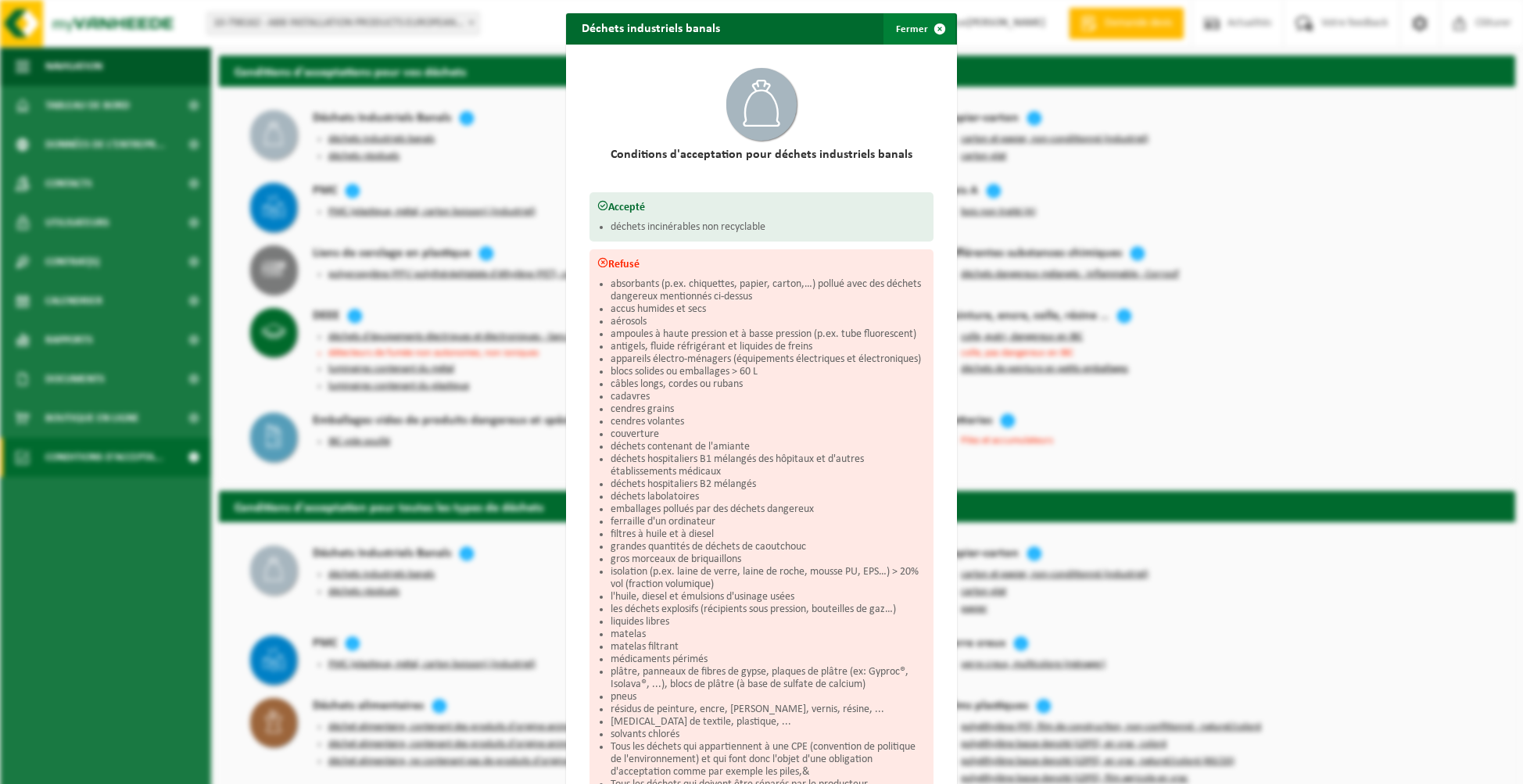
click at [901, 29] on button "Fermer" at bounding box center [918, 29] width 72 height 31
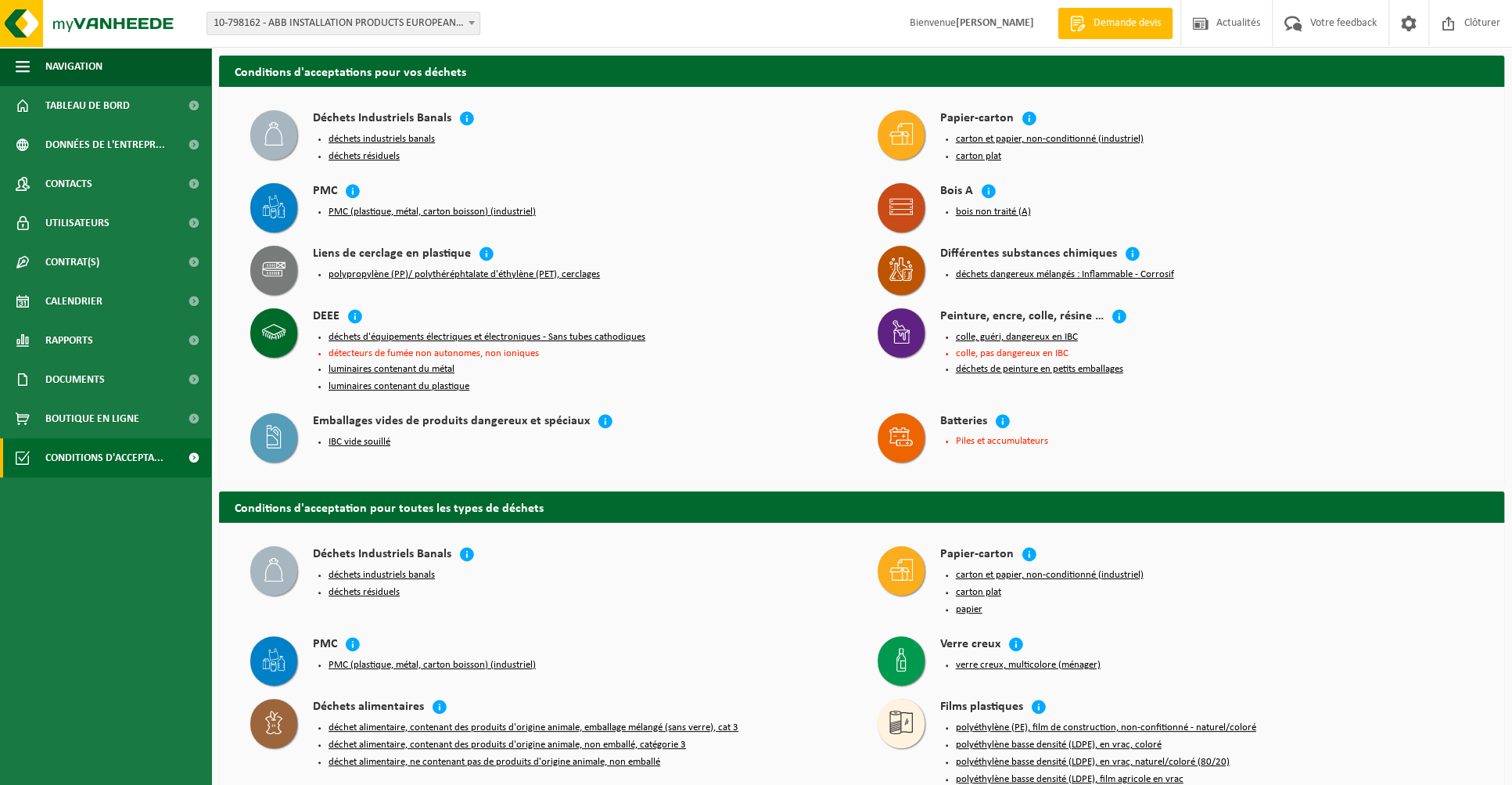
click at [375, 139] on button "déchets industriels banals" at bounding box center [382, 139] width 106 height 13
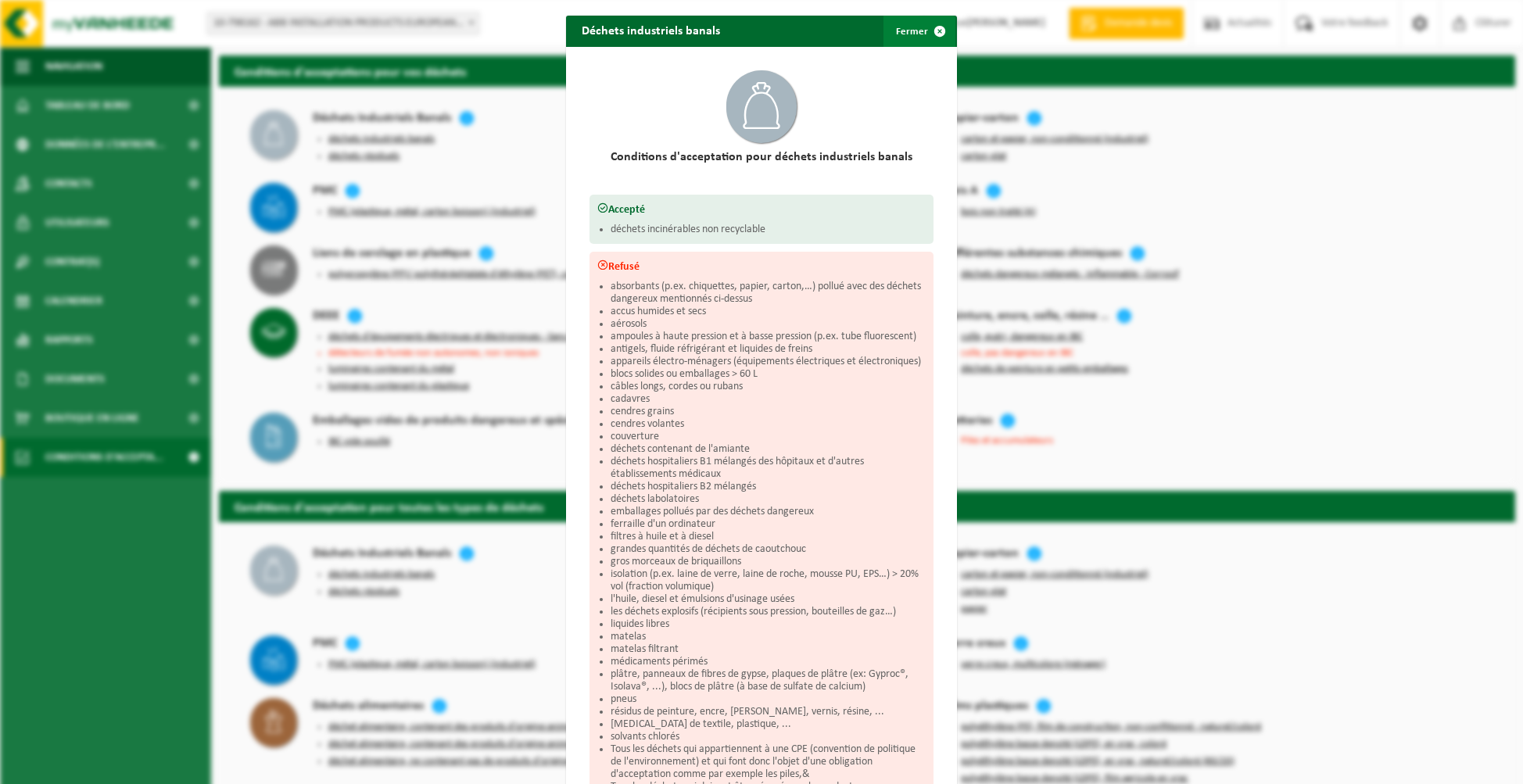
click at [910, 32] on button "Fermer" at bounding box center [918, 31] width 72 height 31
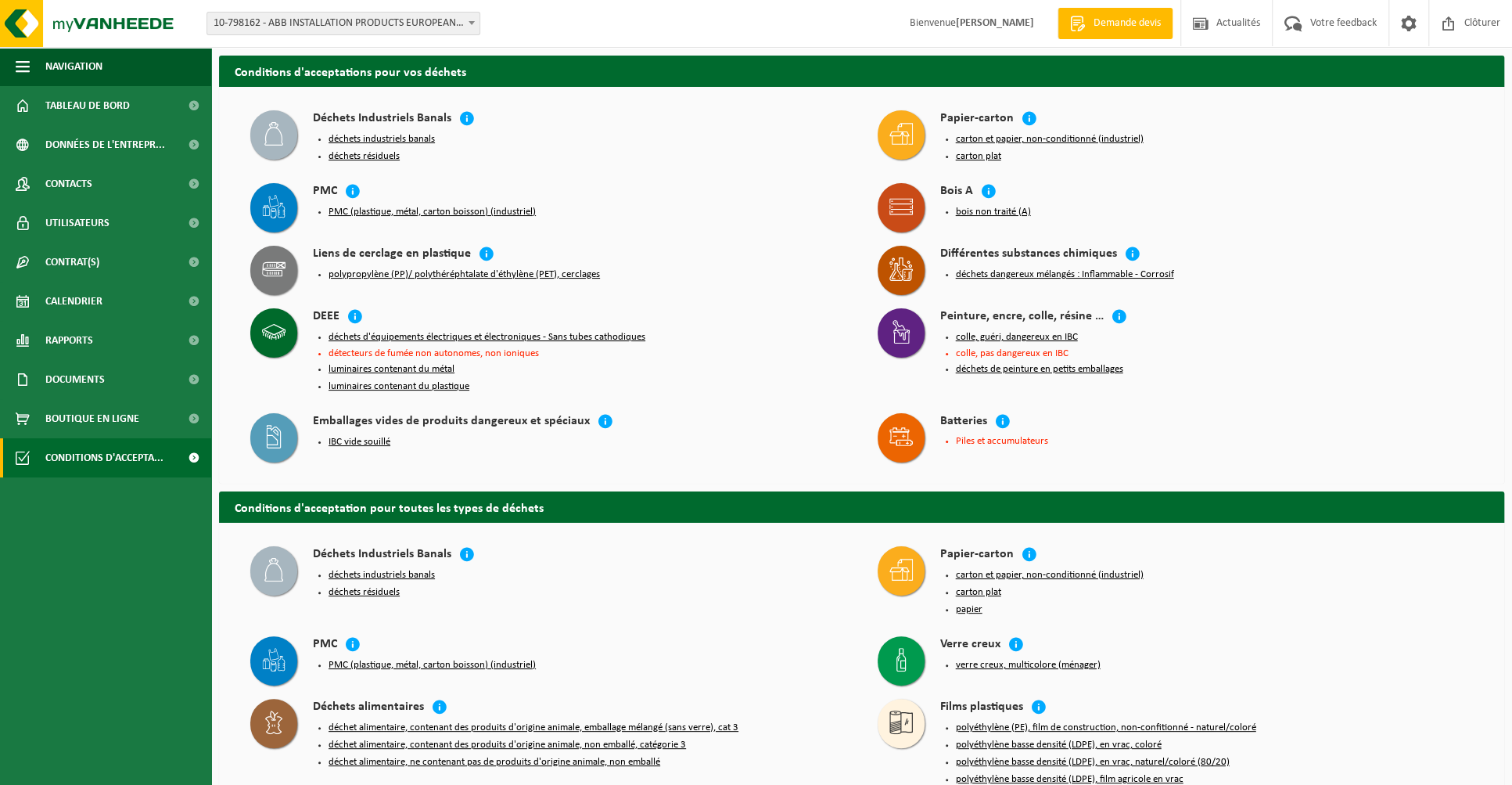
click at [432, 387] on button "luminaires contenant du plastique" at bounding box center [399, 387] width 141 height 13
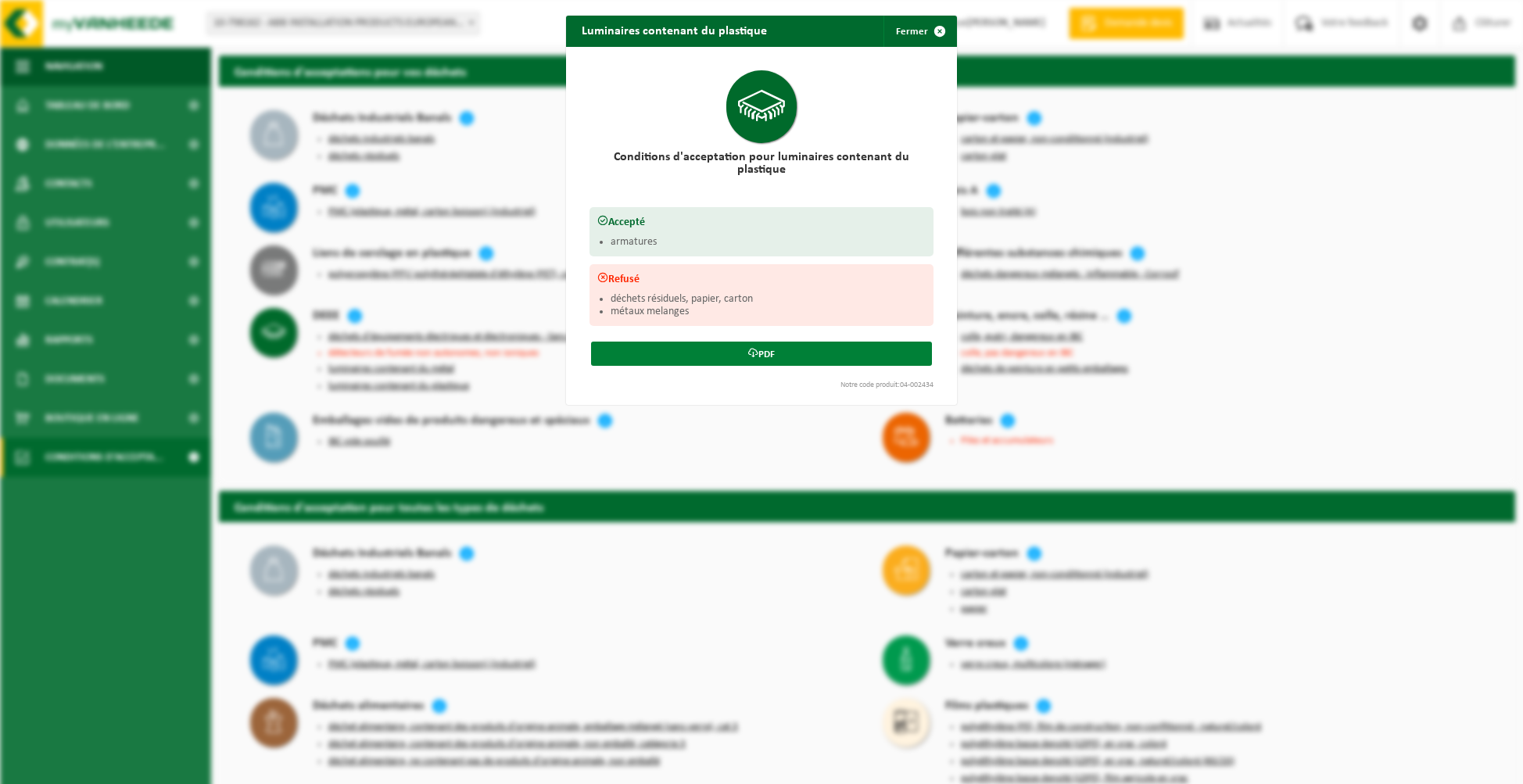
click at [703, 346] on link "PDF" at bounding box center [761, 353] width 341 height 24
click at [897, 35] on button "Fermer" at bounding box center [918, 31] width 72 height 31
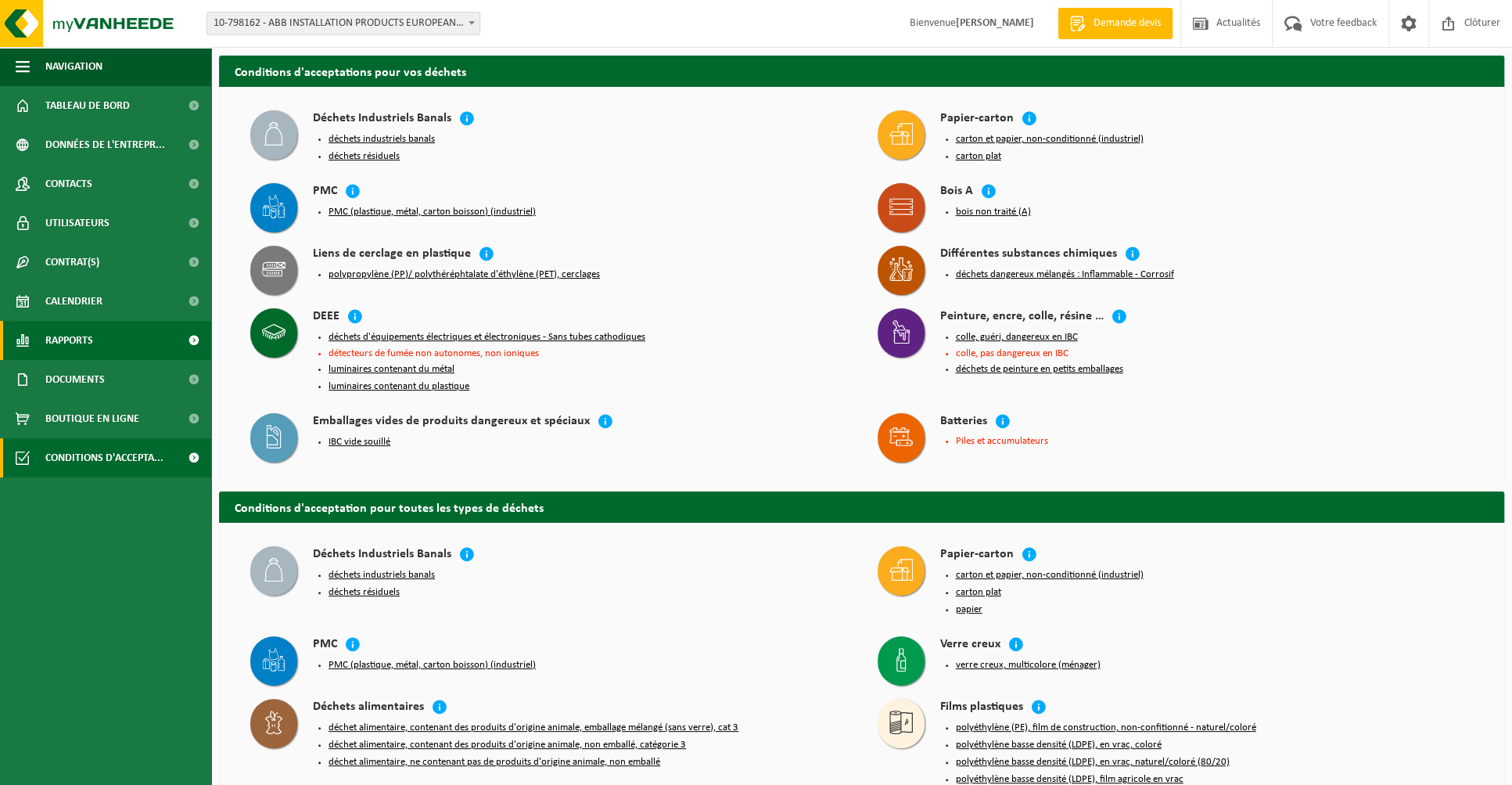
click at [68, 339] on span "Rapports" at bounding box center [68, 340] width 48 height 39
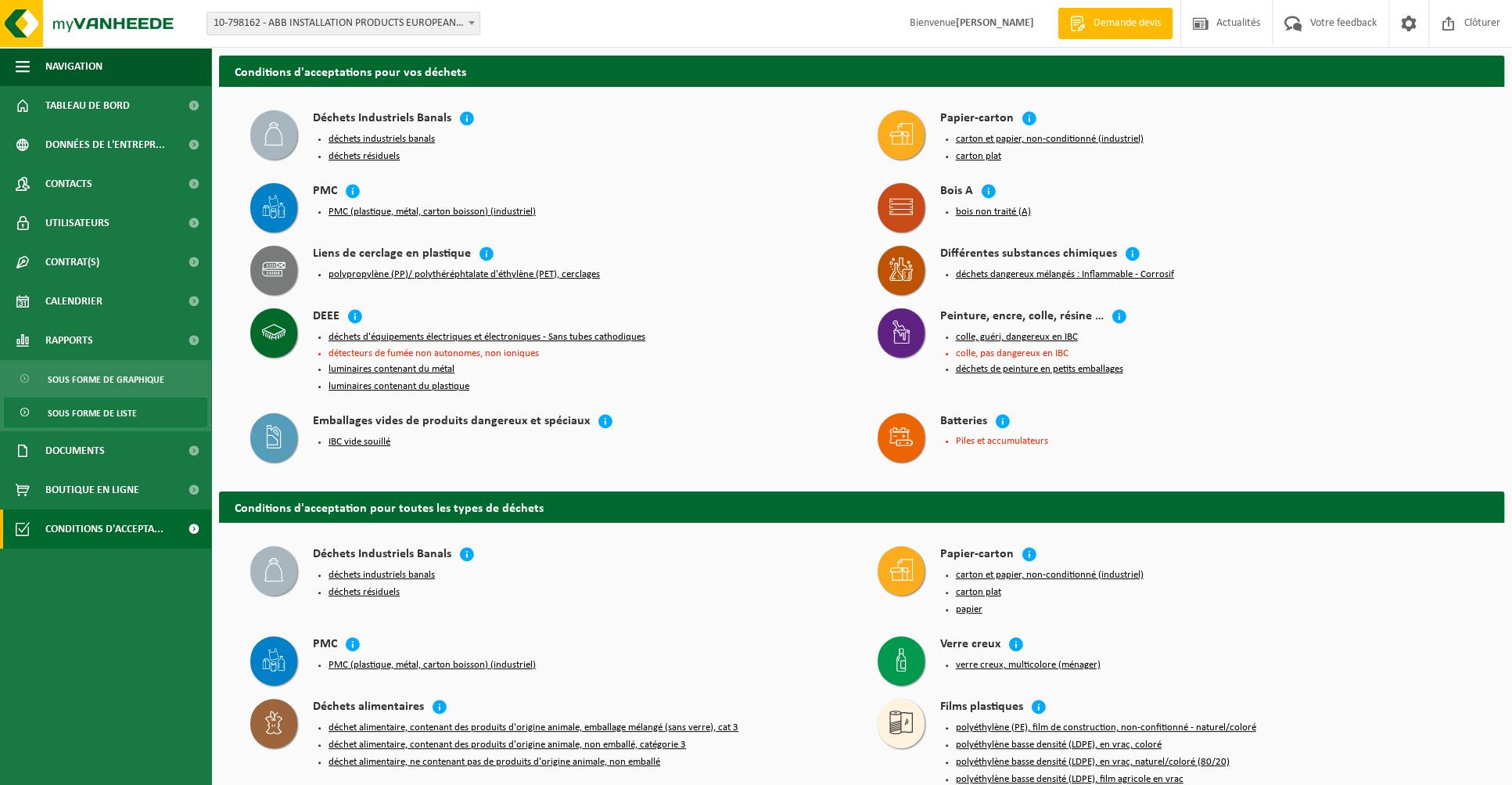
click at [88, 405] on span "Sous forme de liste" at bounding box center [92, 413] width 89 height 30
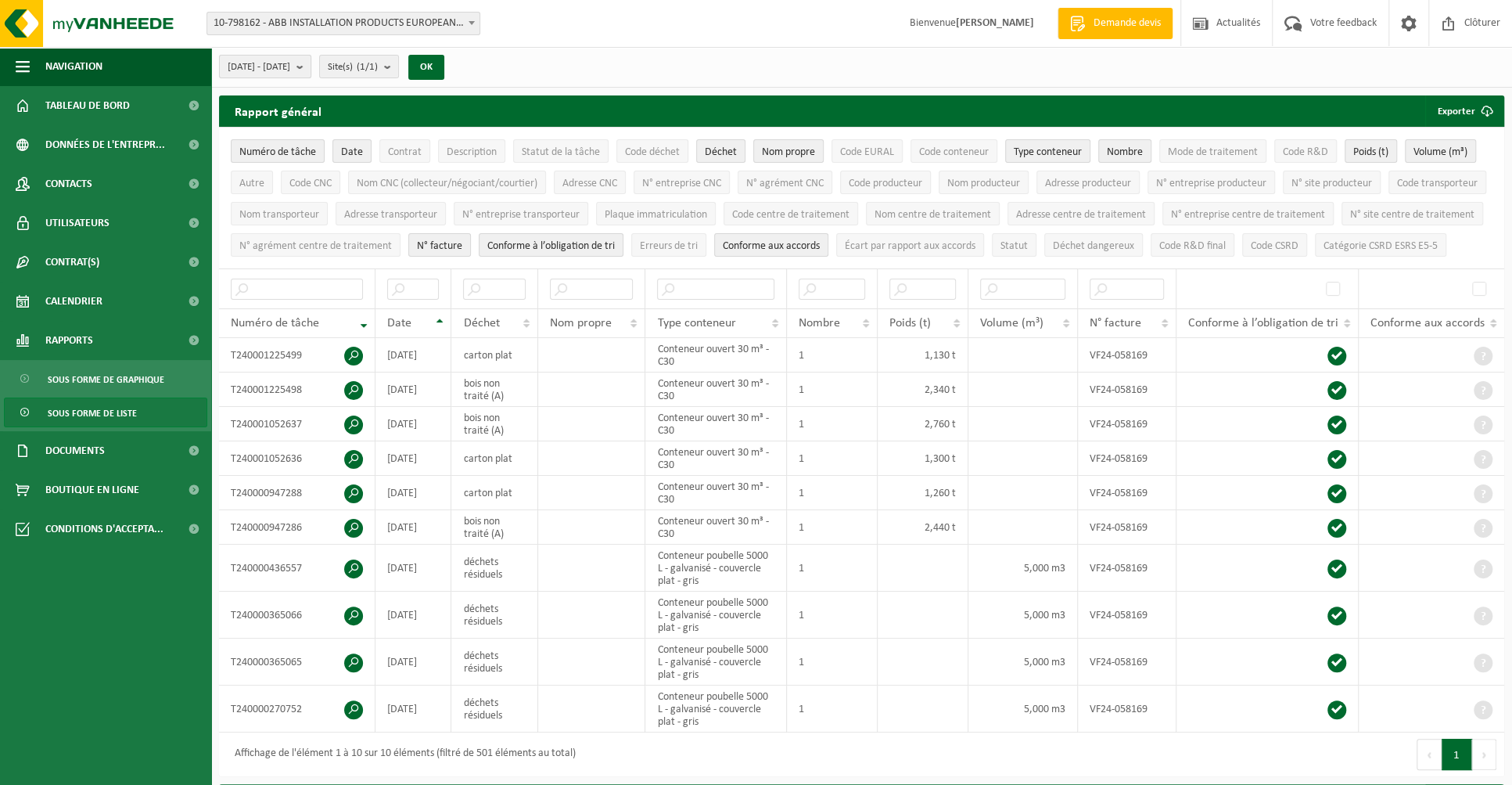
click at [311, 65] on b "submit" at bounding box center [303, 66] width 14 height 22
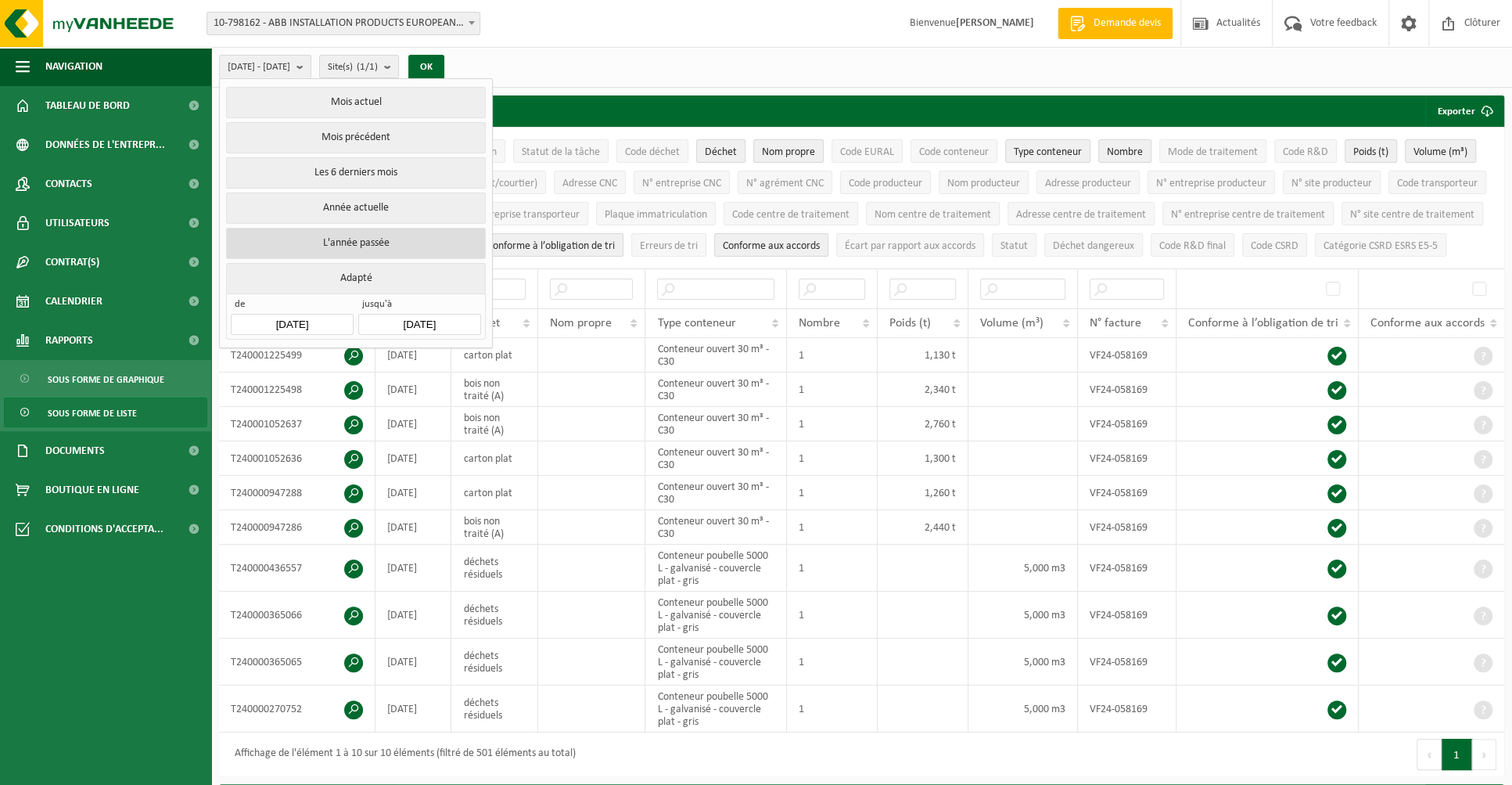
click at [344, 245] on button "L'année passée" at bounding box center [355, 243] width 259 height 31
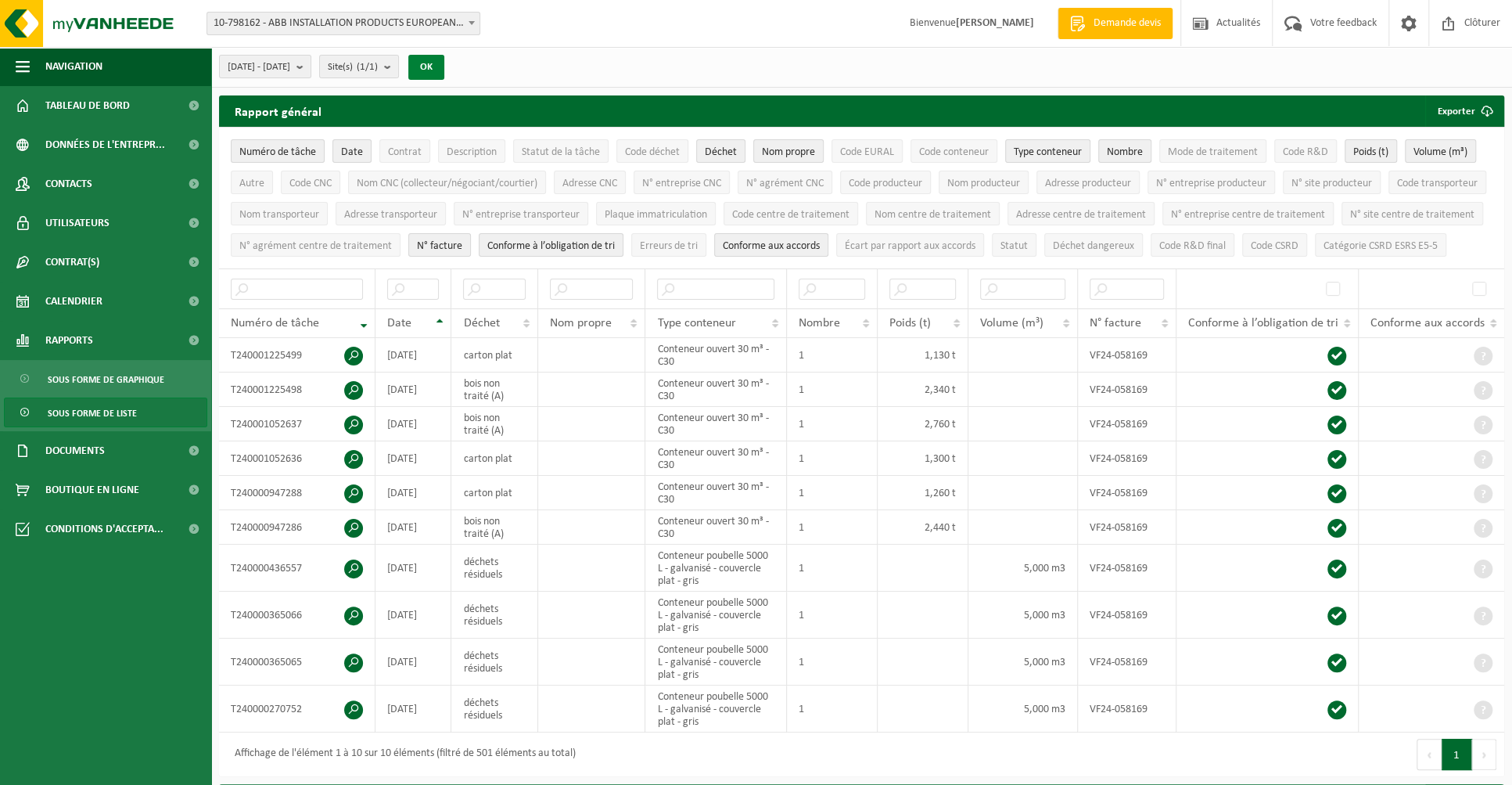
click at [445, 69] on button "OK" at bounding box center [426, 67] width 36 height 25
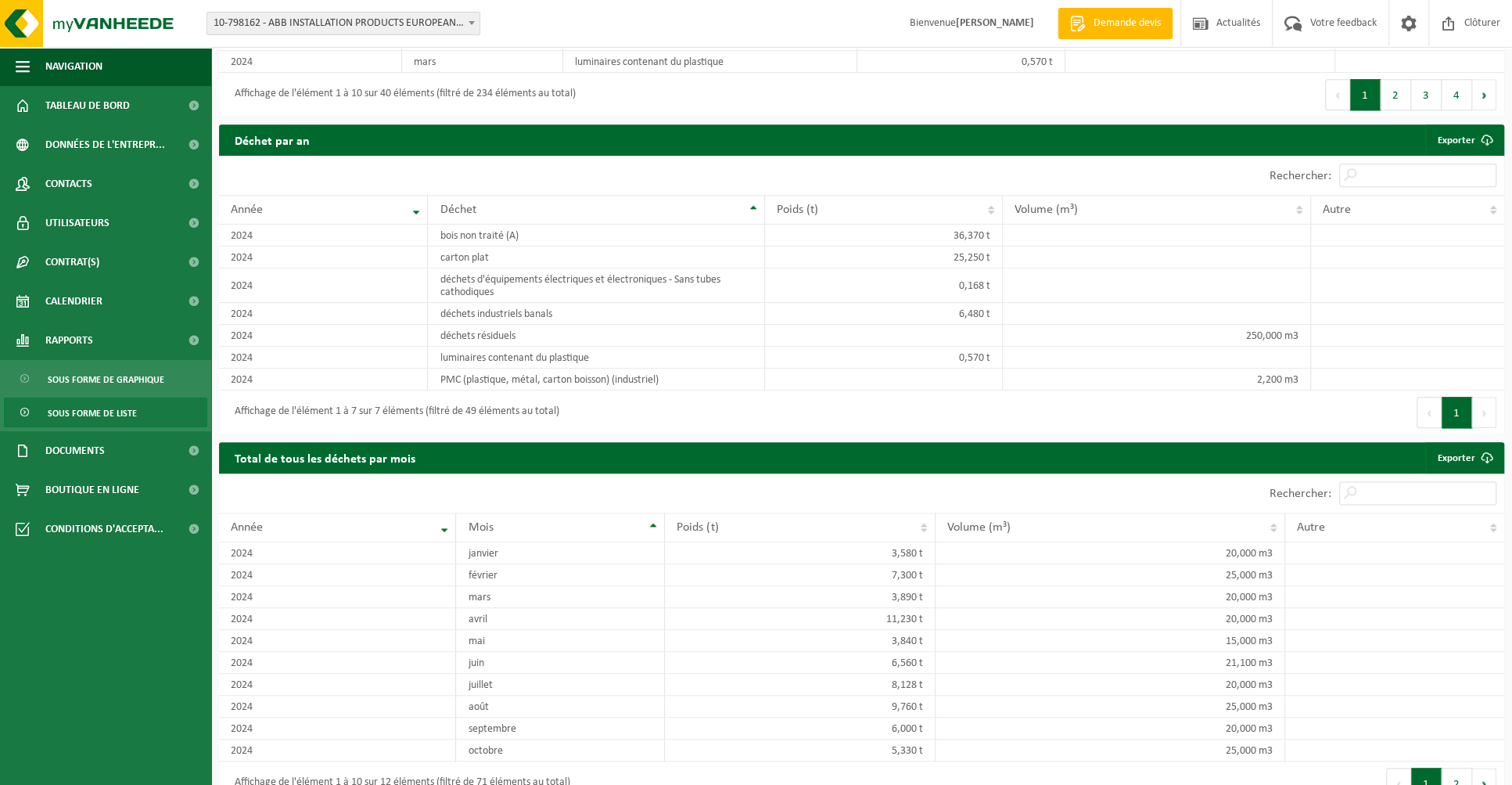
scroll to position [1252, 0]
